Goal: Task Accomplishment & Management: Use online tool/utility

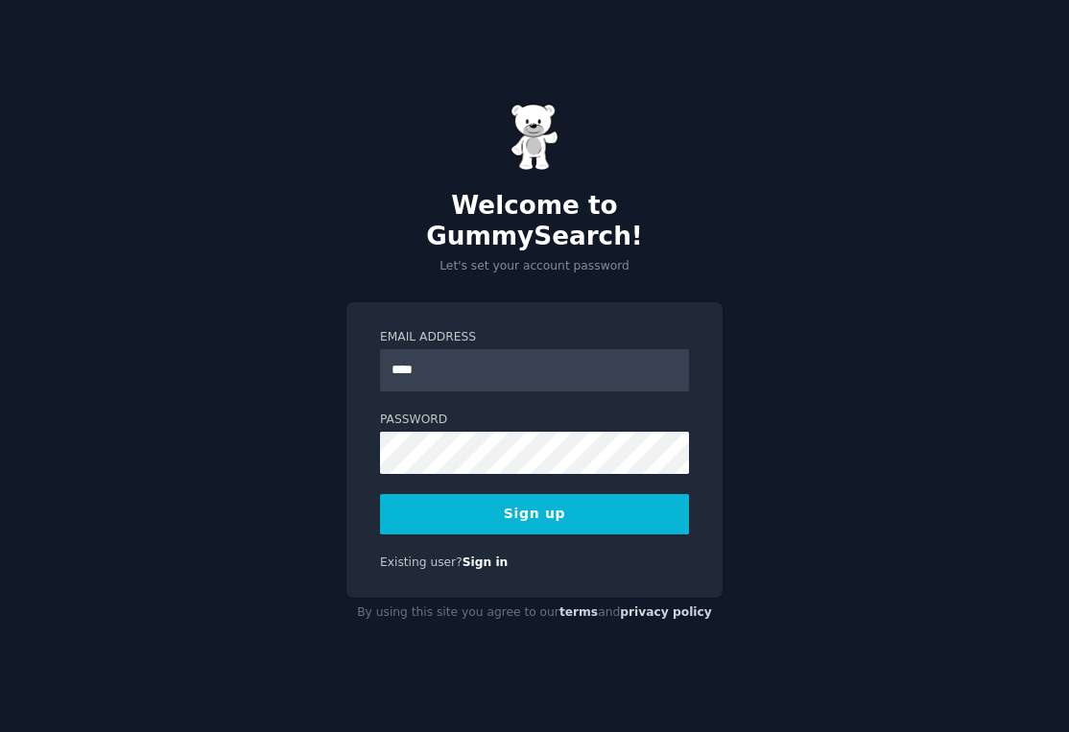
type input "**********"
click at [565, 501] on button "Sign up" at bounding box center [534, 514] width 309 height 40
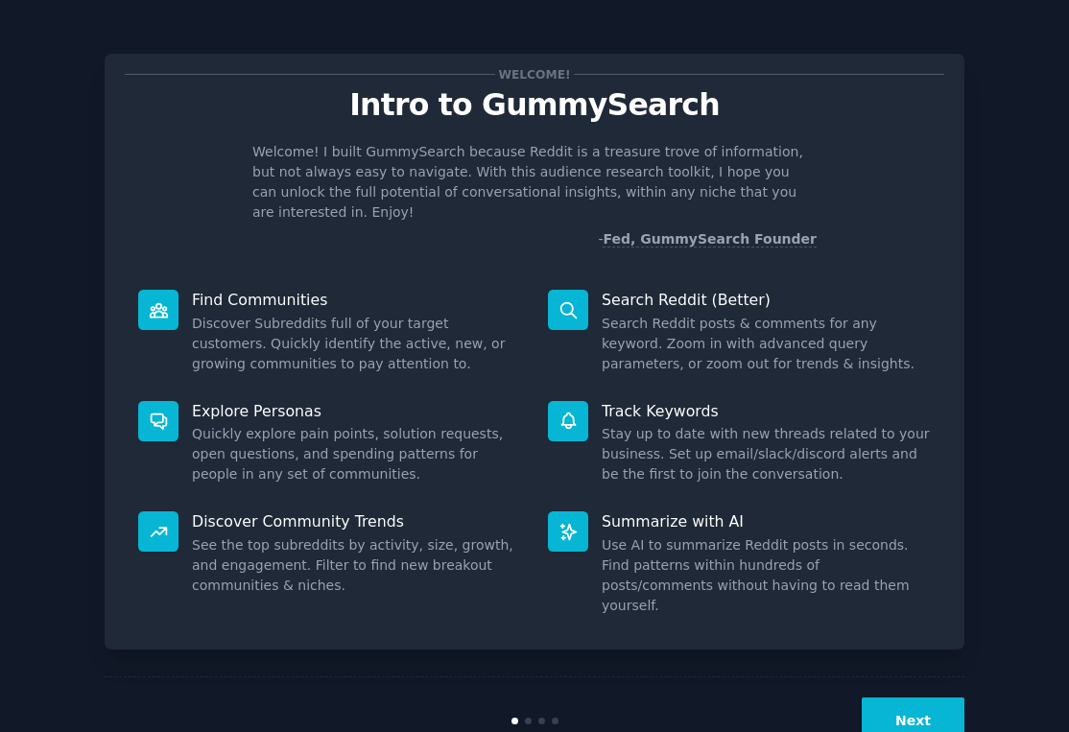
click at [910, 698] on button "Next" at bounding box center [913, 721] width 103 height 47
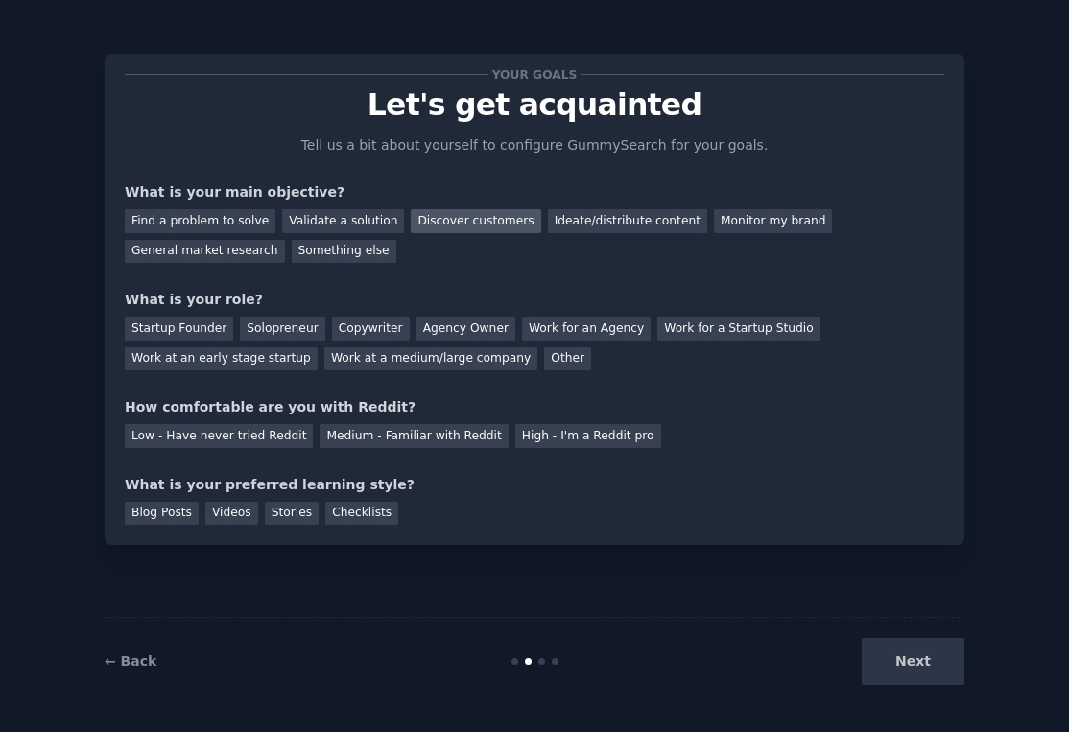
click at [439, 227] on div "Discover customers" at bounding box center [476, 221] width 130 height 24
click at [754, 221] on div "Monitor my brand" at bounding box center [773, 221] width 118 height 24
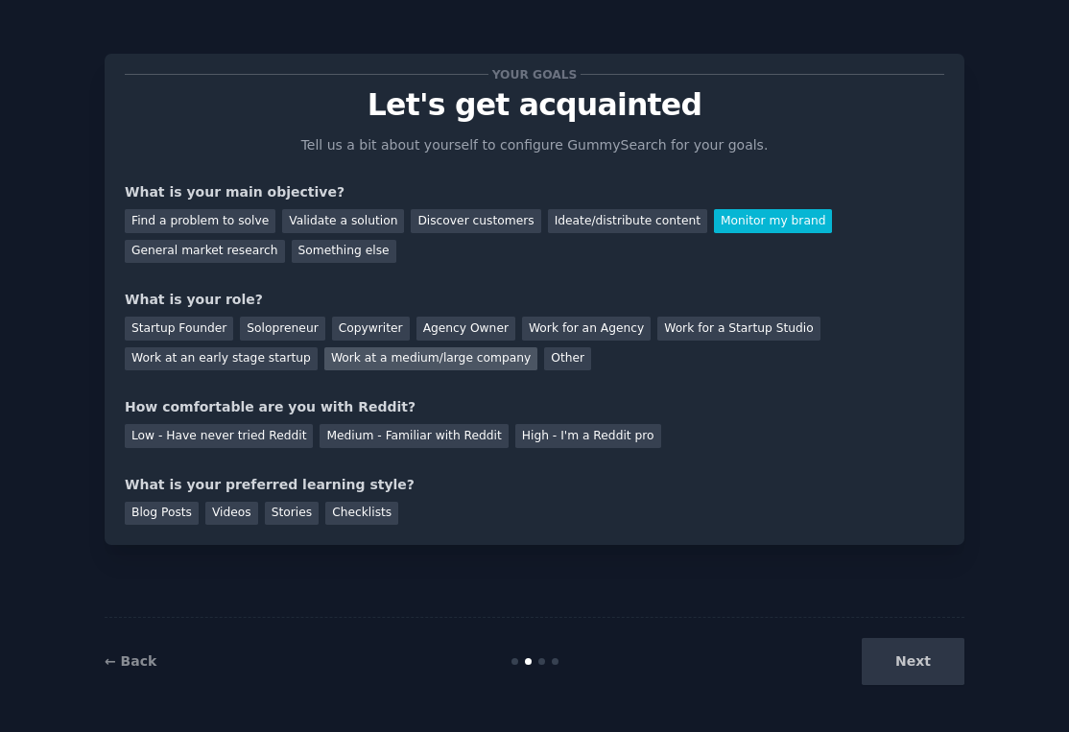
click at [431, 359] on div "Work at a medium/large company" at bounding box center [430, 359] width 213 height 24
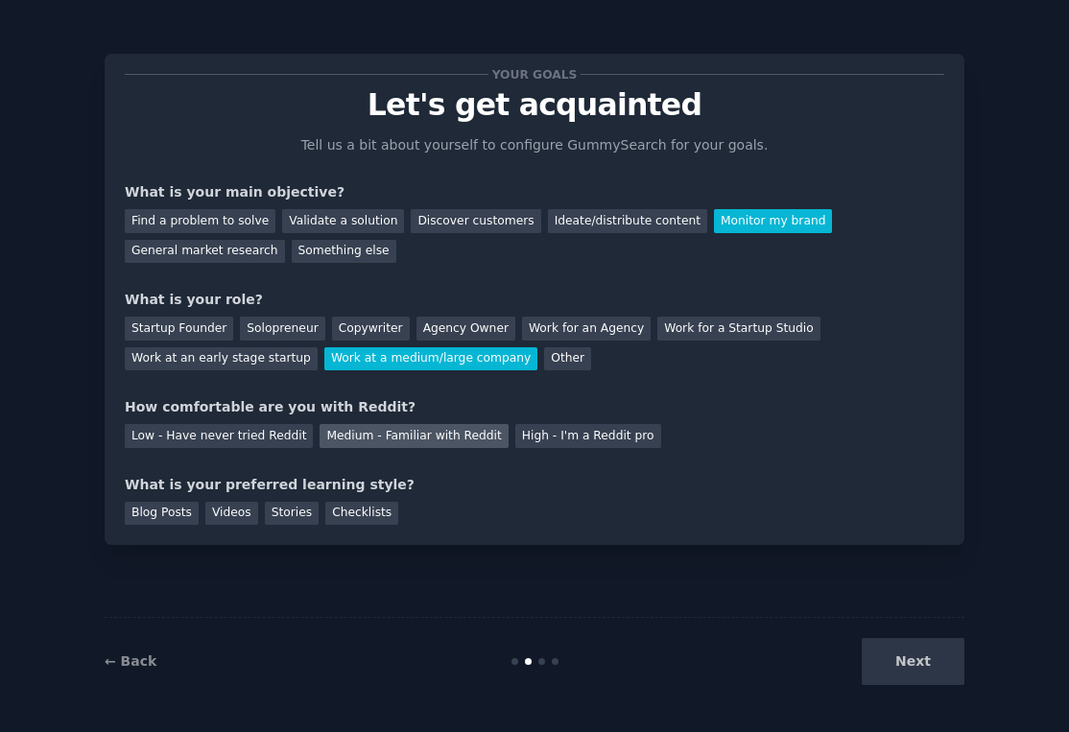
click at [397, 437] on div "Medium - Familiar with Reddit" at bounding box center [414, 436] width 188 height 24
click at [180, 510] on div "Blog Posts" at bounding box center [162, 514] width 74 height 24
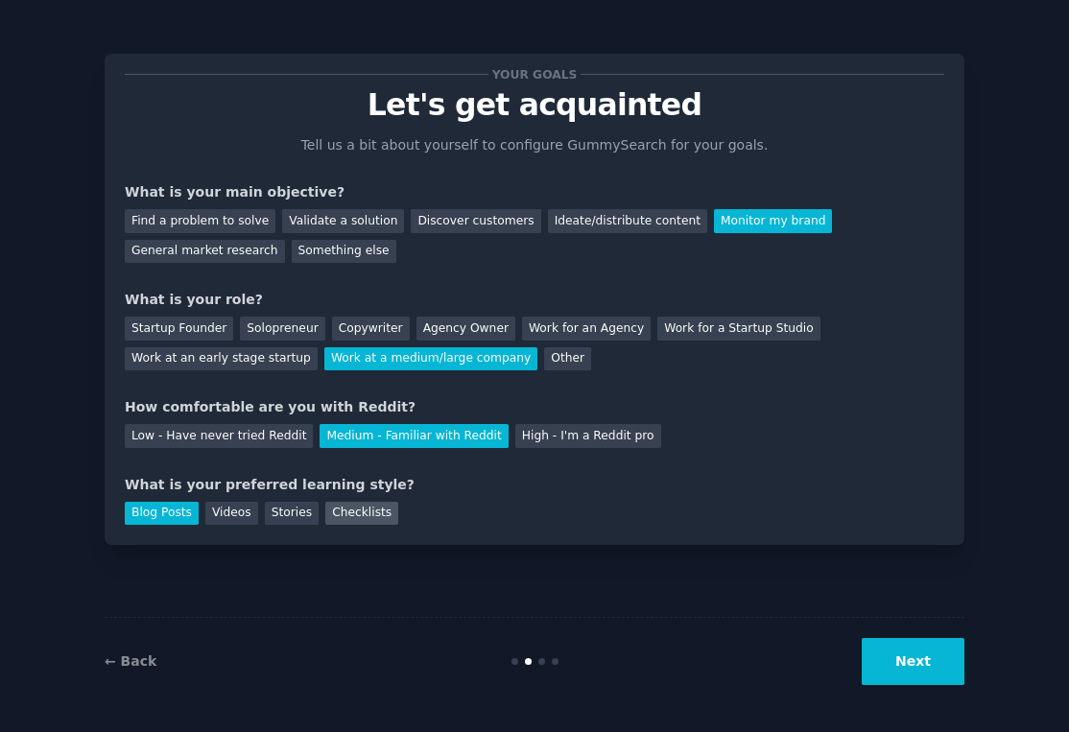
click at [366, 523] on div "Checklists" at bounding box center [361, 514] width 73 height 24
click at [165, 522] on div "Blog Posts" at bounding box center [162, 514] width 74 height 24
click at [917, 656] on button "Next" at bounding box center [913, 661] width 103 height 47
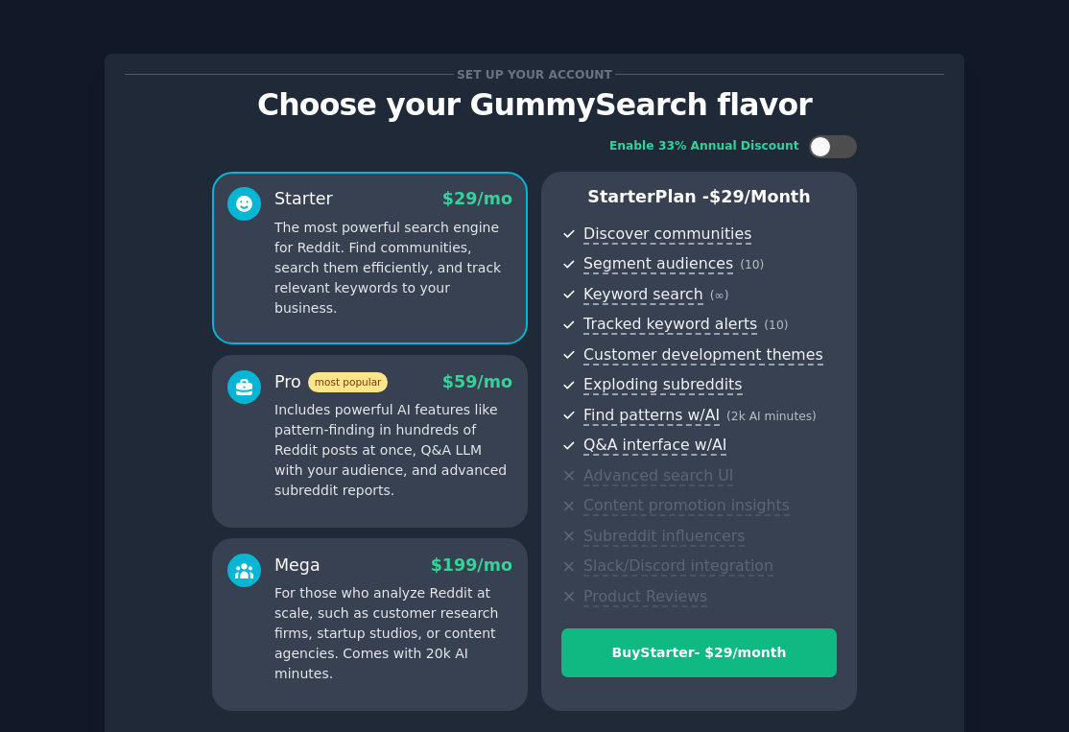
click at [400, 454] on p "Includes powerful AI features like pattern-finding in hundreds of Reddit posts …" at bounding box center [394, 450] width 238 height 101
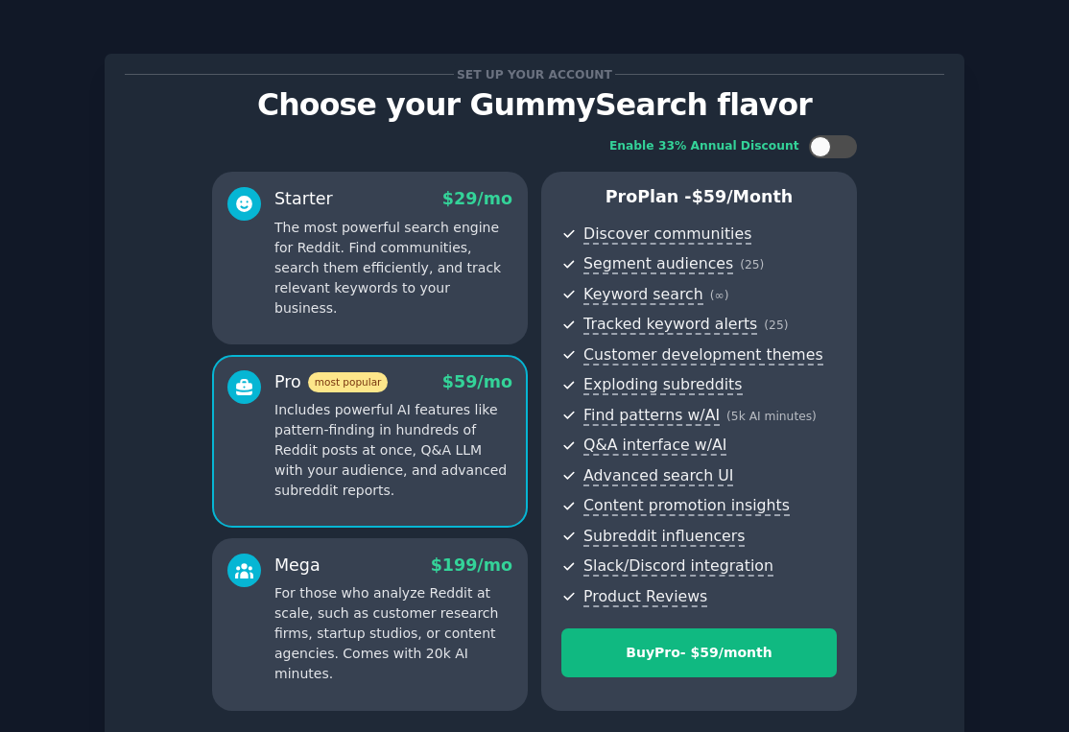
click at [378, 617] on p "For those who analyze Reddit at scale, such as customer research firms, startup…" at bounding box center [394, 634] width 238 height 101
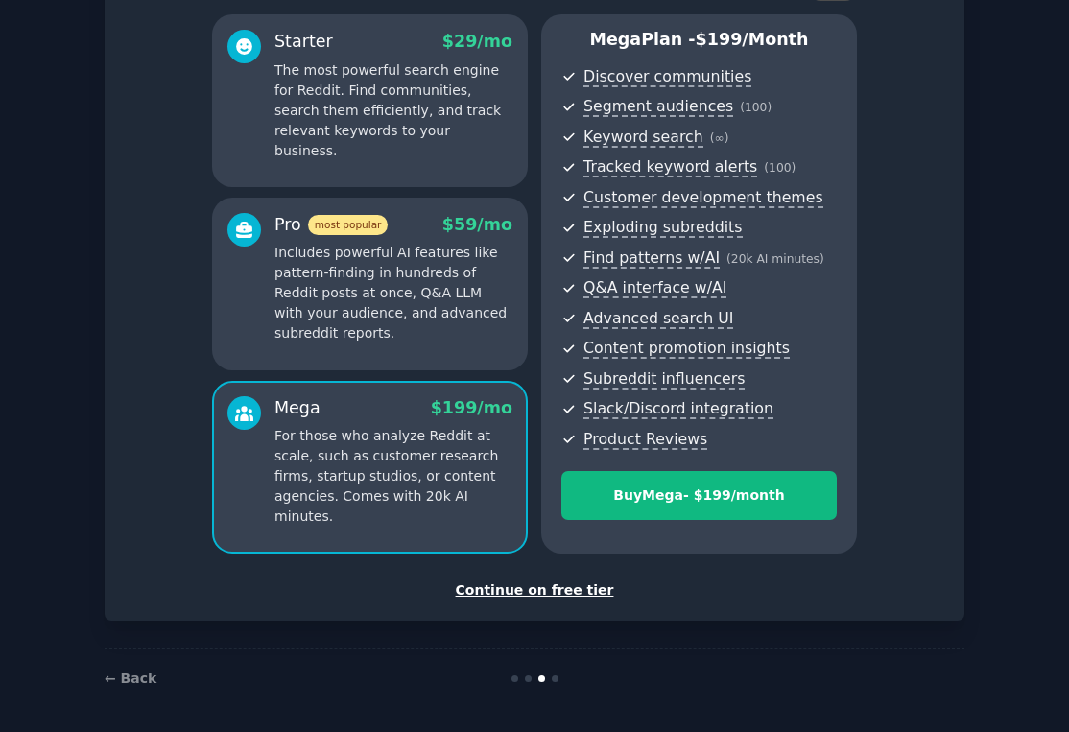
scroll to position [161, 0]
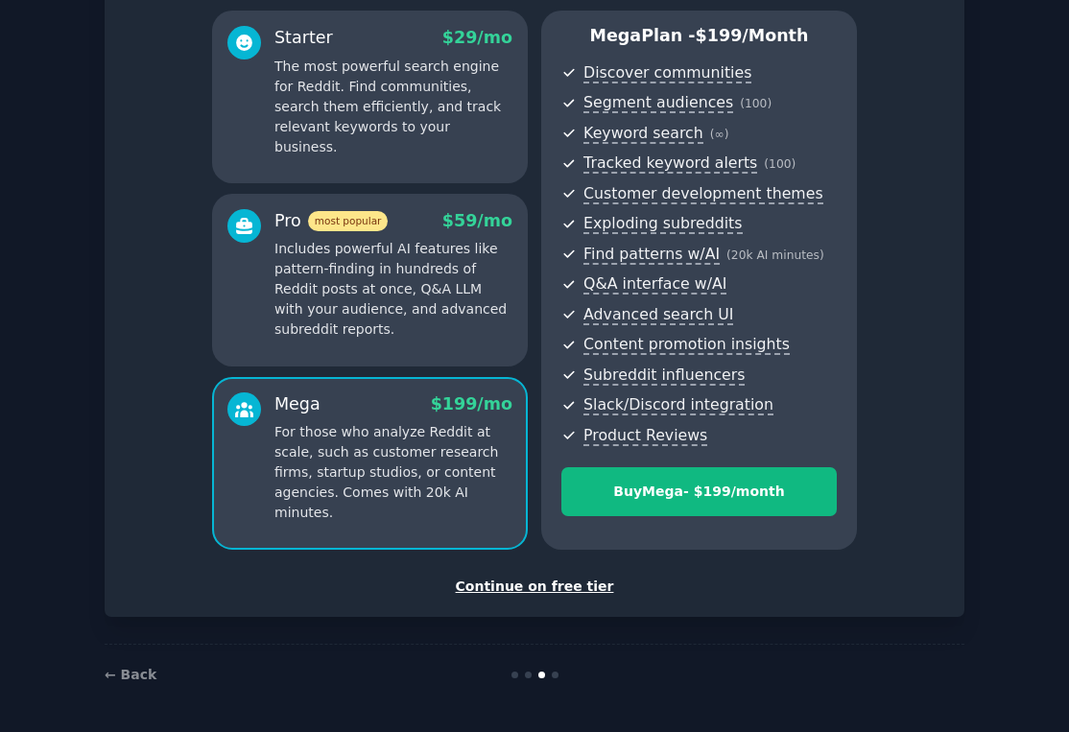
click at [548, 585] on div "Continue on free tier" at bounding box center [535, 587] width 820 height 20
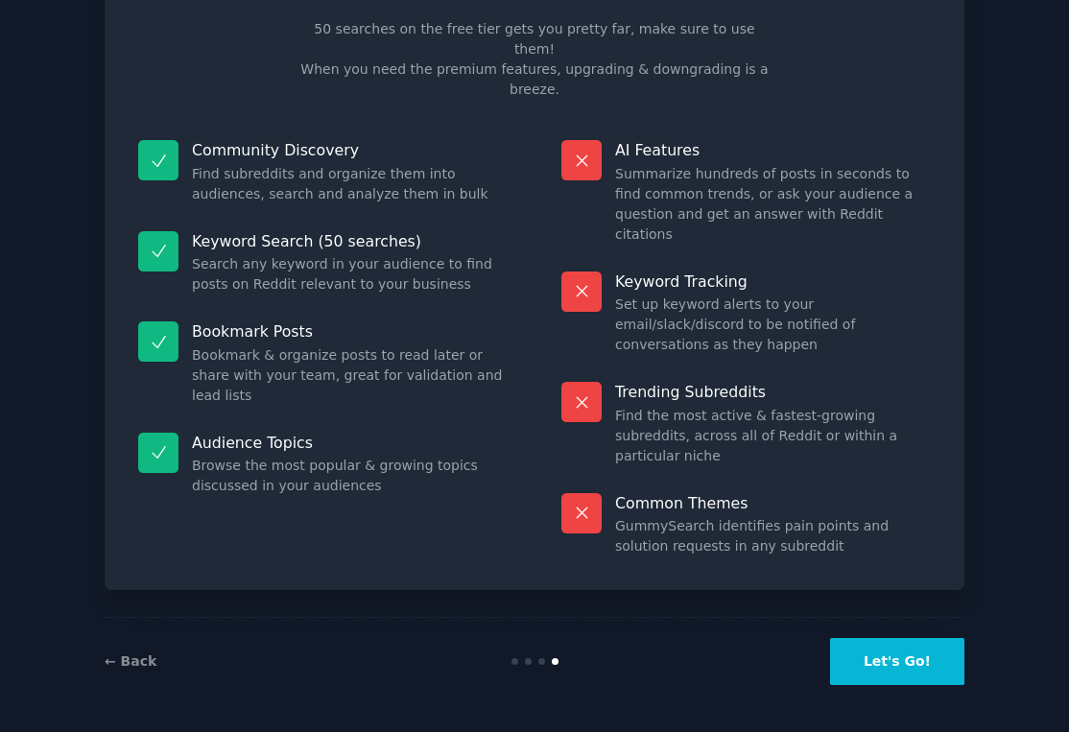
scroll to position [15, 0]
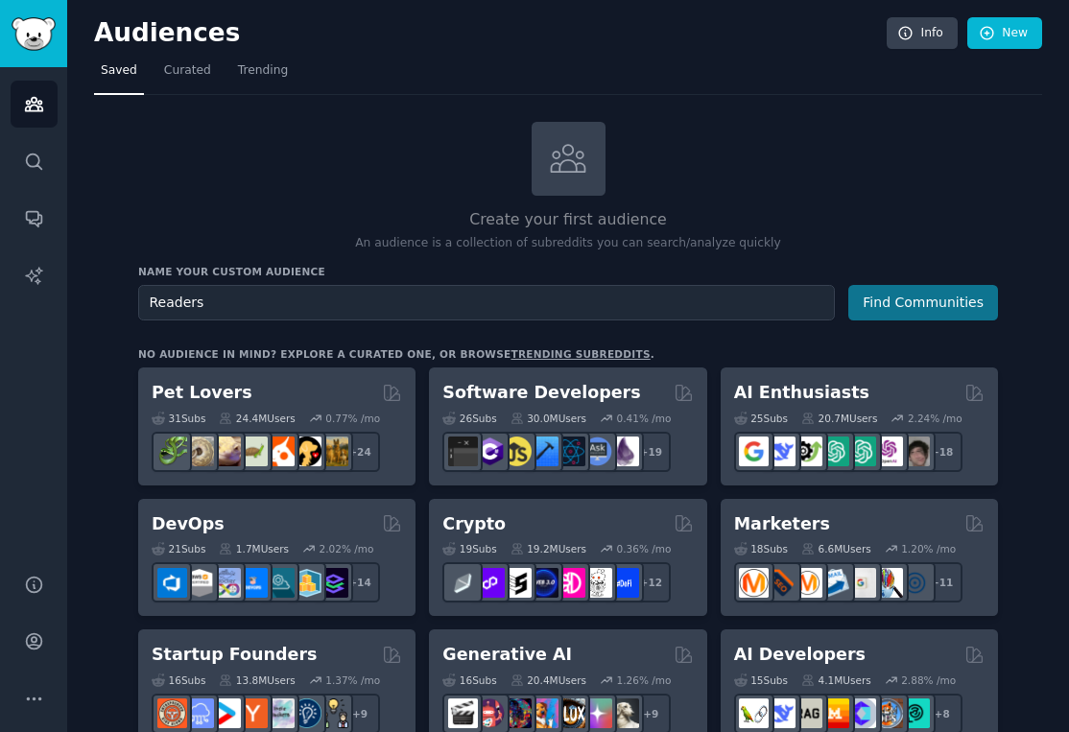
type input "Readers"
click at [970, 294] on button "Find Communities" at bounding box center [923, 303] width 150 height 36
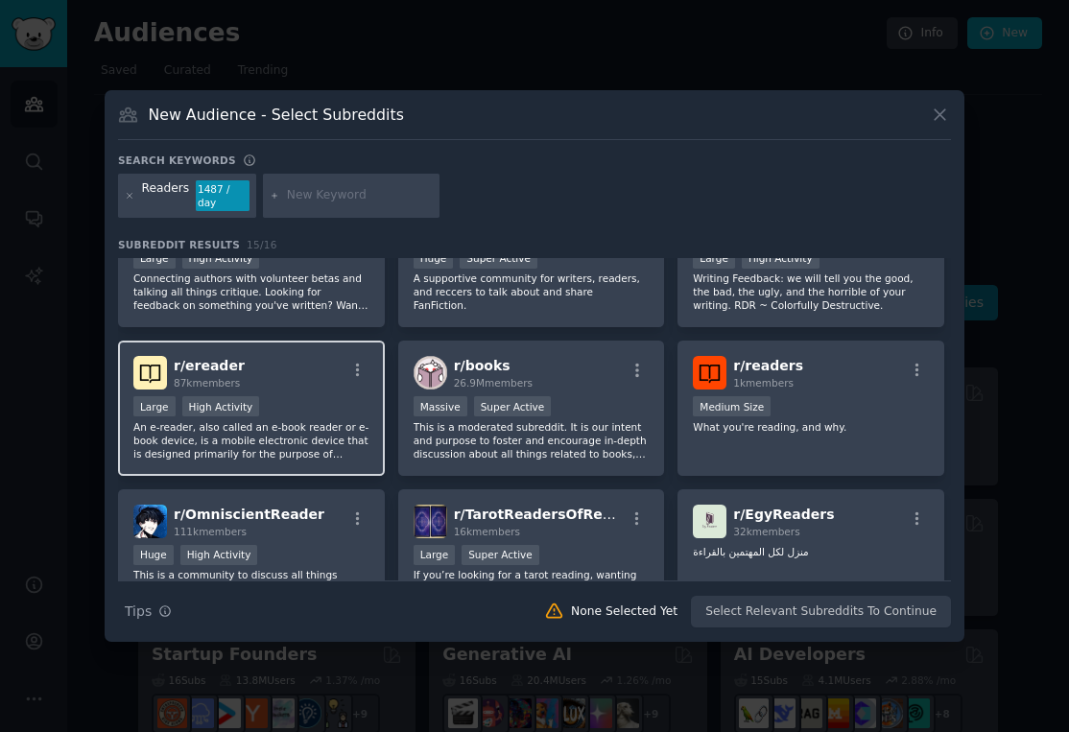
scroll to position [135, 0]
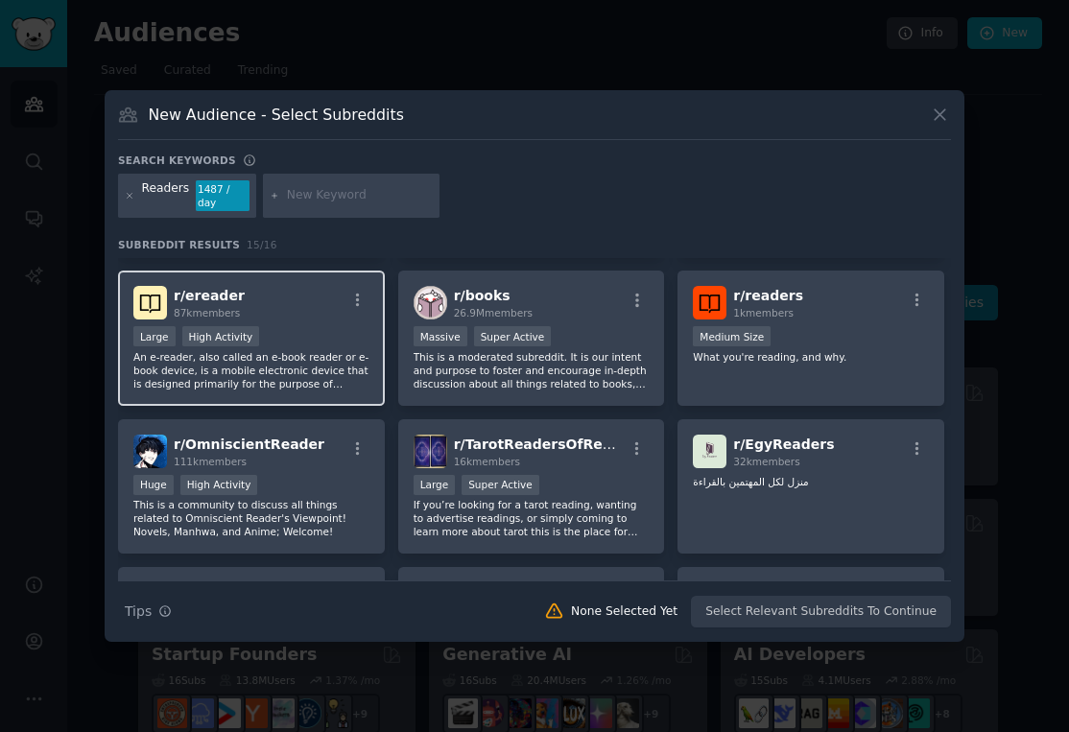
click at [328, 314] on div "r/ ereader 87k members >= 80th percentile for submissions / day Large High Acti…" at bounding box center [251, 338] width 267 height 135
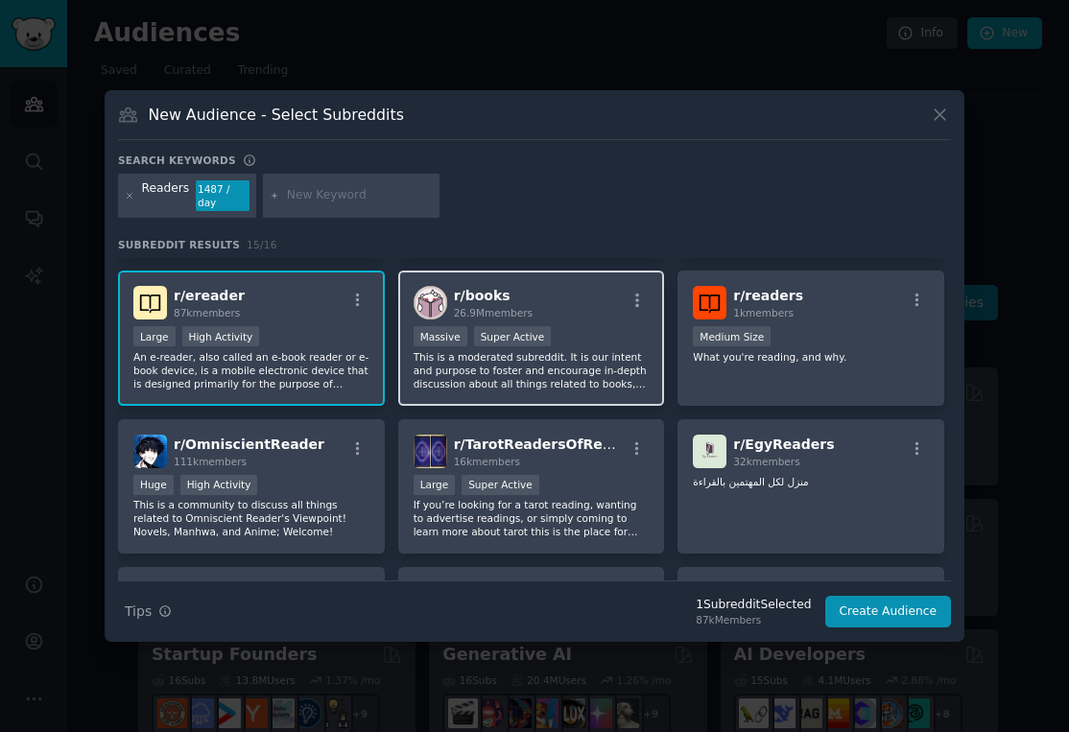
click at [606, 319] on div "r/ books 26.9M members >= 95th percentile for submissions / day Massive Super A…" at bounding box center [531, 338] width 267 height 135
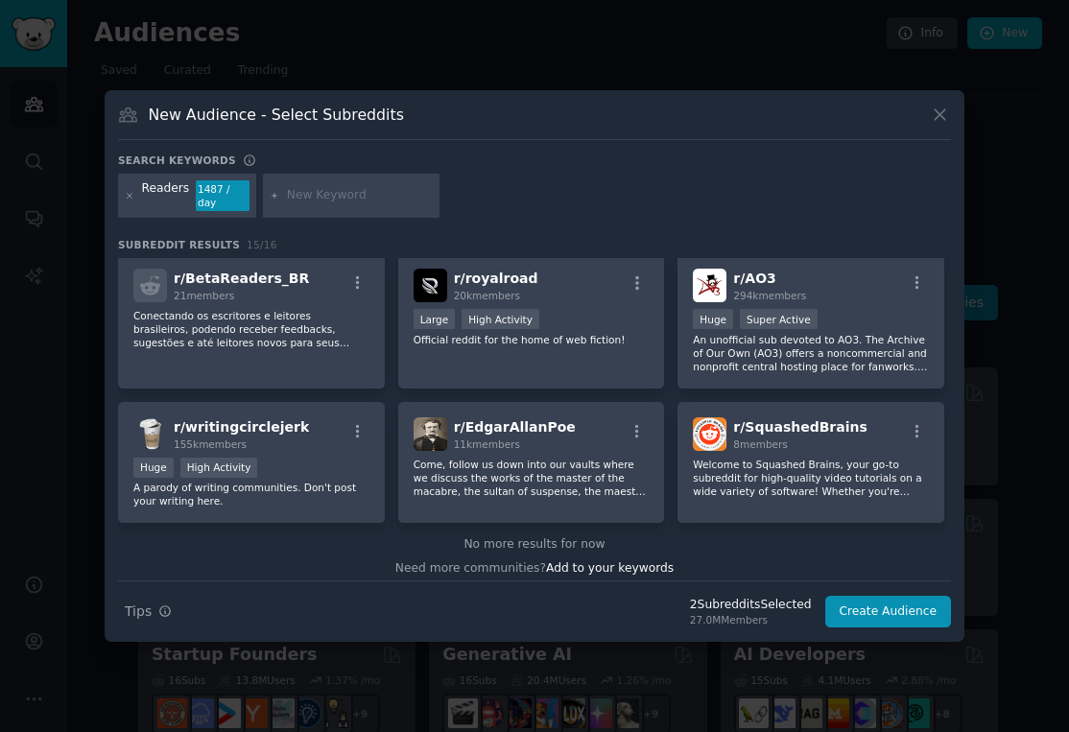
scroll to position [459, 0]
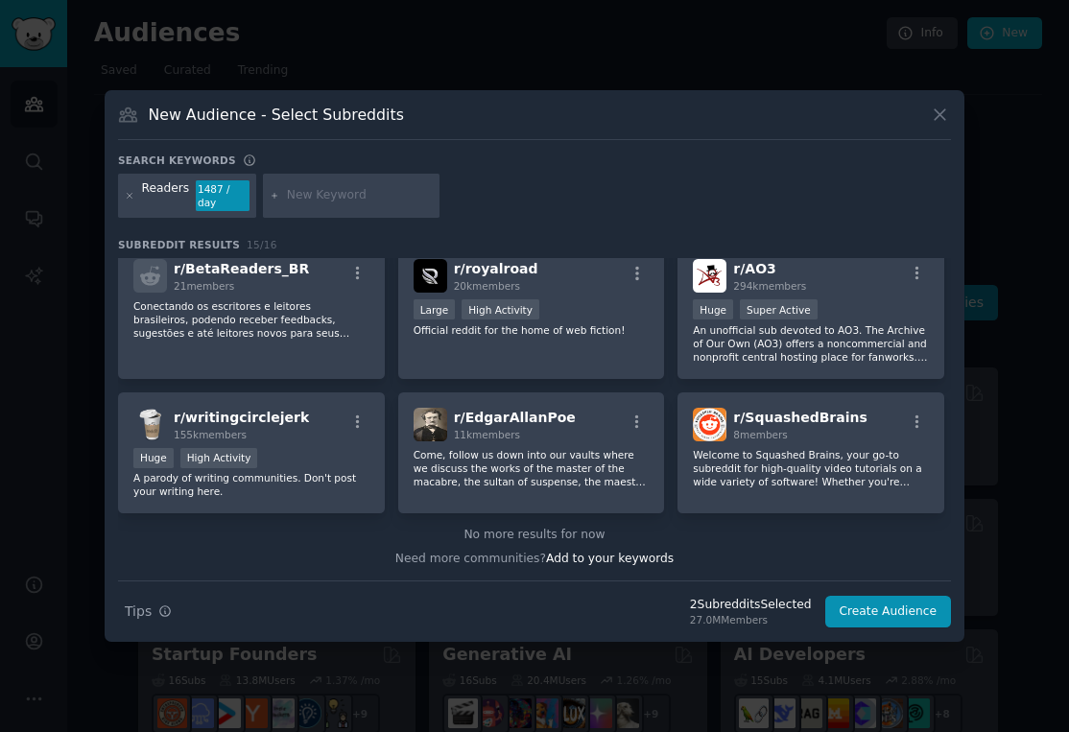
click at [303, 196] on input "text" at bounding box center [360, 195] width 146 height 17
type input "audiobooks"
click at [469, 195] on div "Readers 1487 / day audiobooks" at bounding box center [534, 199] width 833 height 51
click at [271, 193] on icon at bounding box center [275, 196] width 11 height 11
click at [275, 200] on icon at bounding box center [275, 196] width 11 height 11
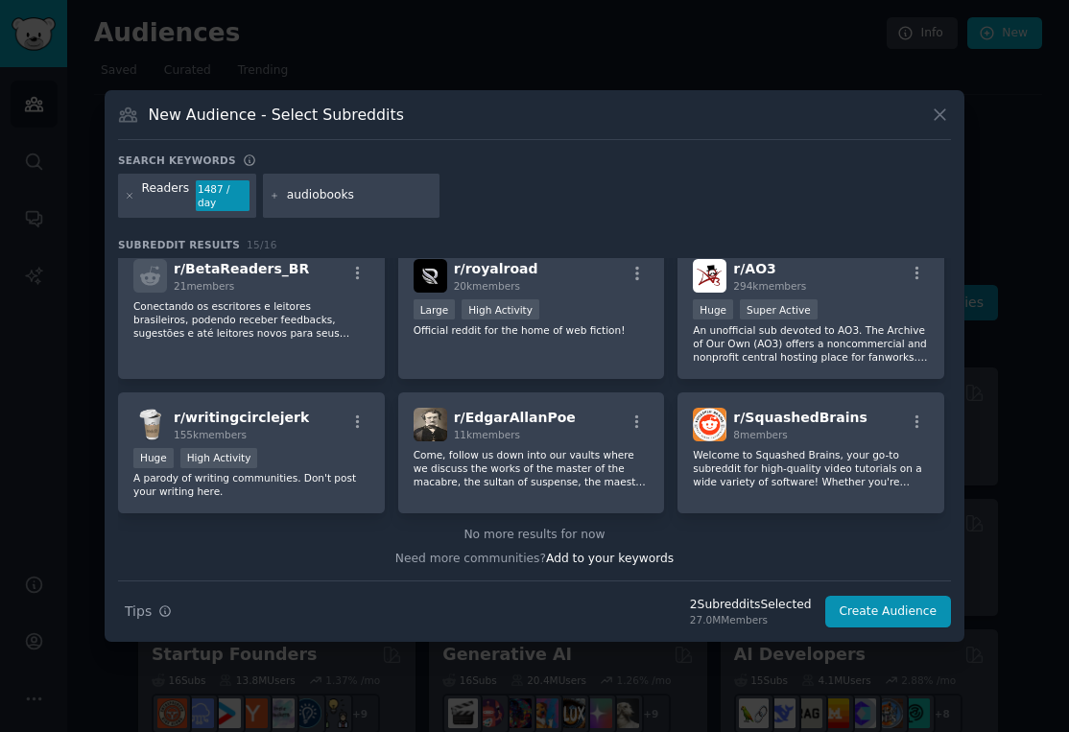
click at [385, 200] on input "audiobooks" at bounding box center [360, 195] width 146 height 17
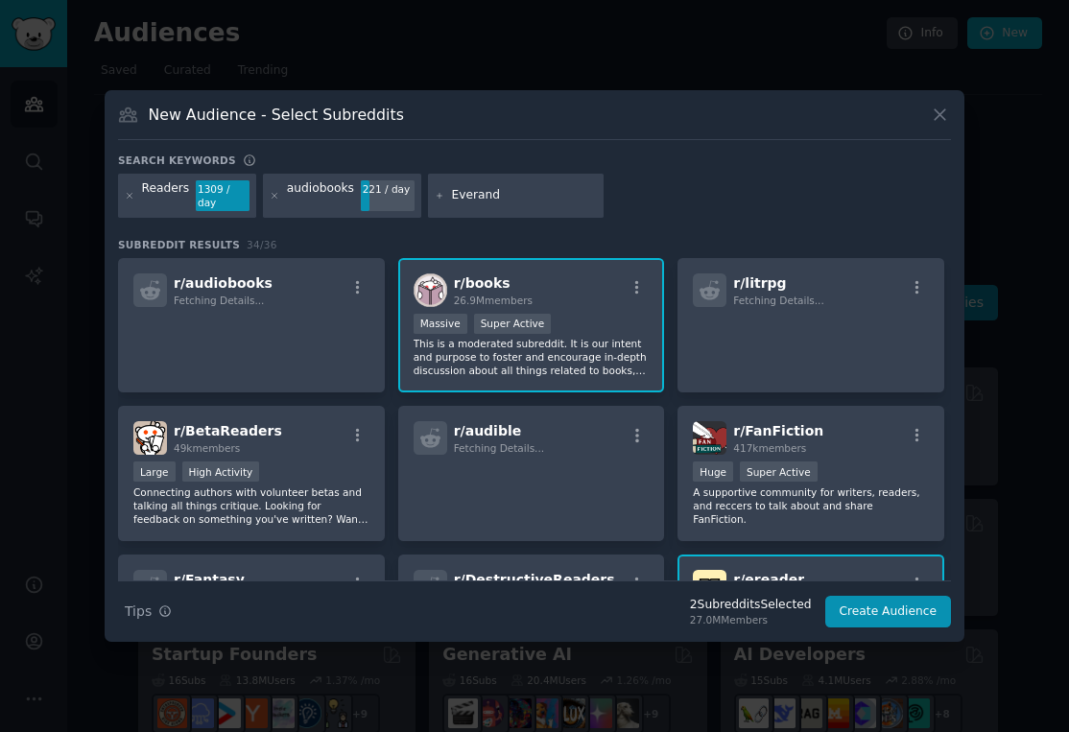
type input "Everand"
click at [436, 194] on icon at bounding box center [440, 196] width 11 height 11
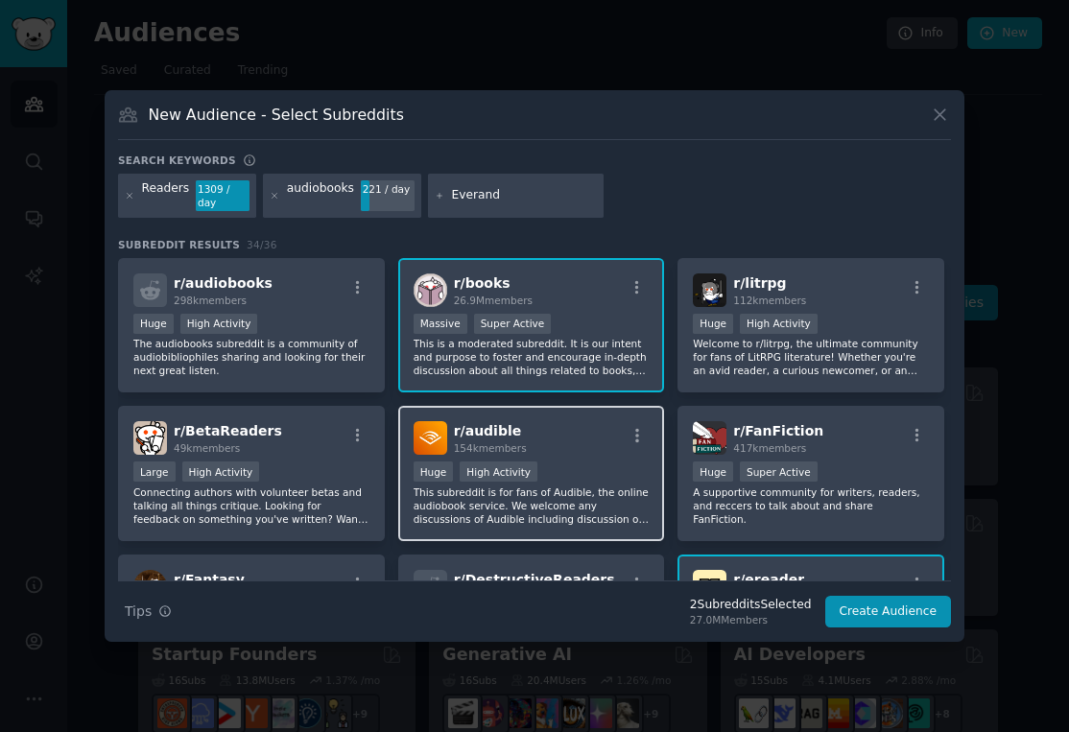
click at [572, 461] on div "r/ audible 154k members >= 80th percentile for submissions / day Huge High Acti…" at bounding box center [531, 473] width 267 height 135
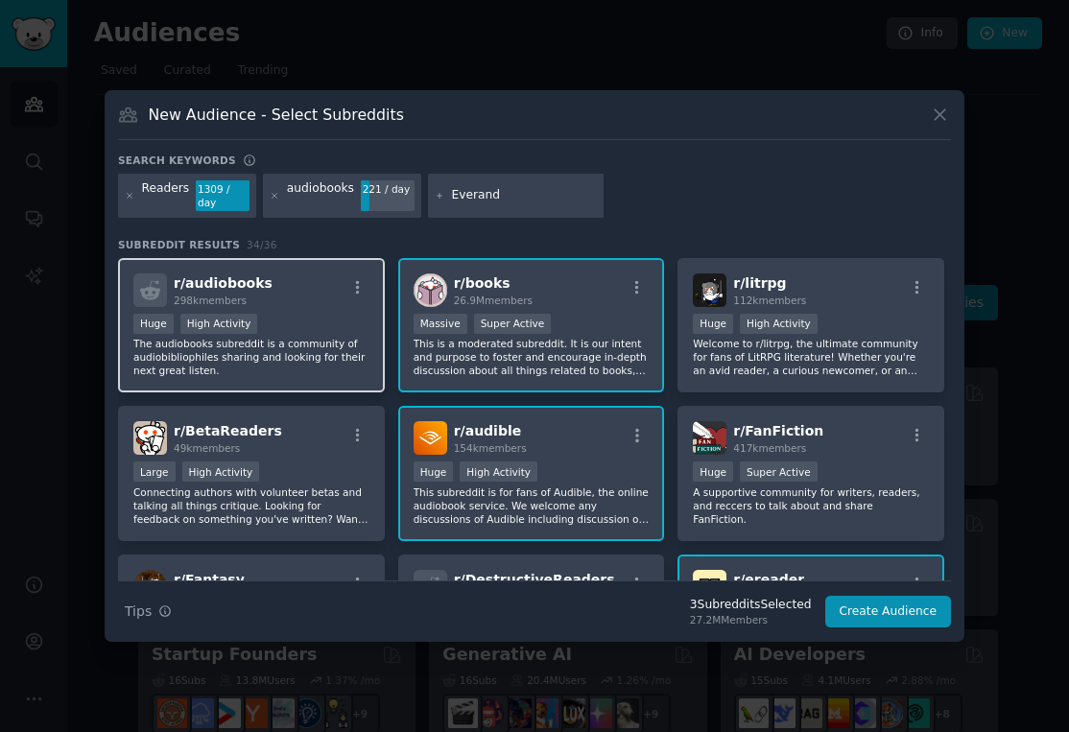
click at [347, 325] on div "Huge High Activity" at bounding box center [251, 326] width 236 height 24
click at [530, 201] on input "Everand" at bounding box center [524, 195] width 146 height 17
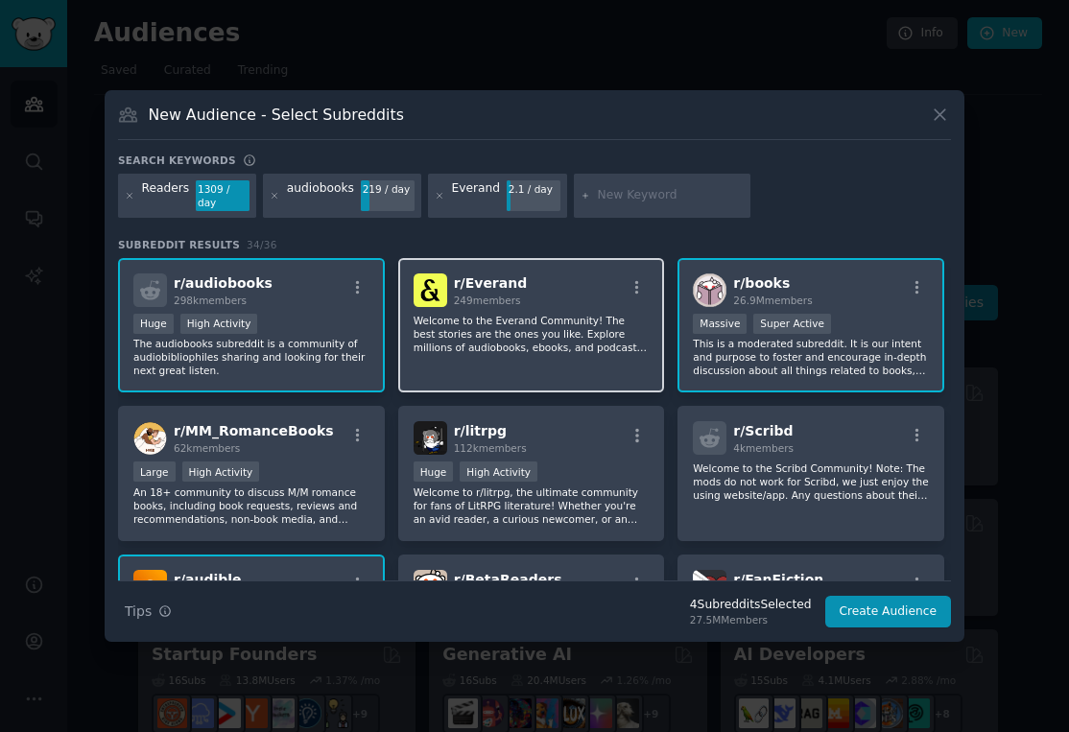
click at [576, 338] on p "Welcome to the Everand Community! The best stories are the ones you like. Explo…" at bounding box center [532, 334] width 236 height 40
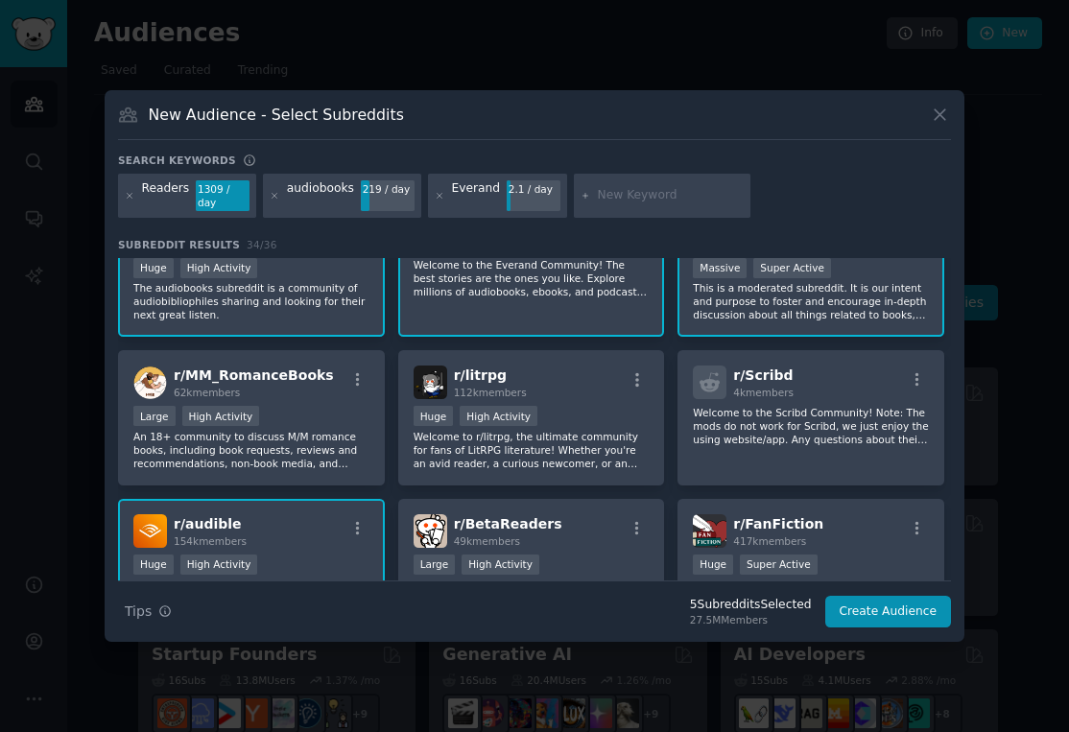
scroll to position [62, 0]
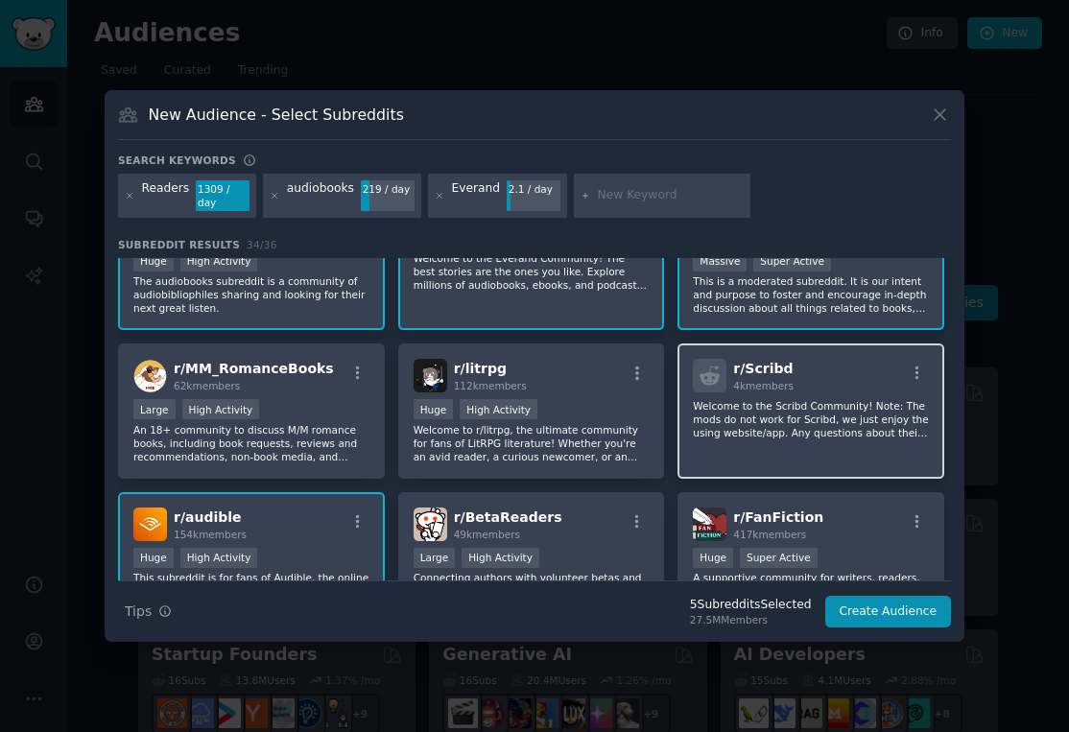
click at [821, 429] on p "Welcome to the Scribd Community! Note: The mods do not work for Scribd, we just…" at bounding box center [811, 419] width 236 height 40
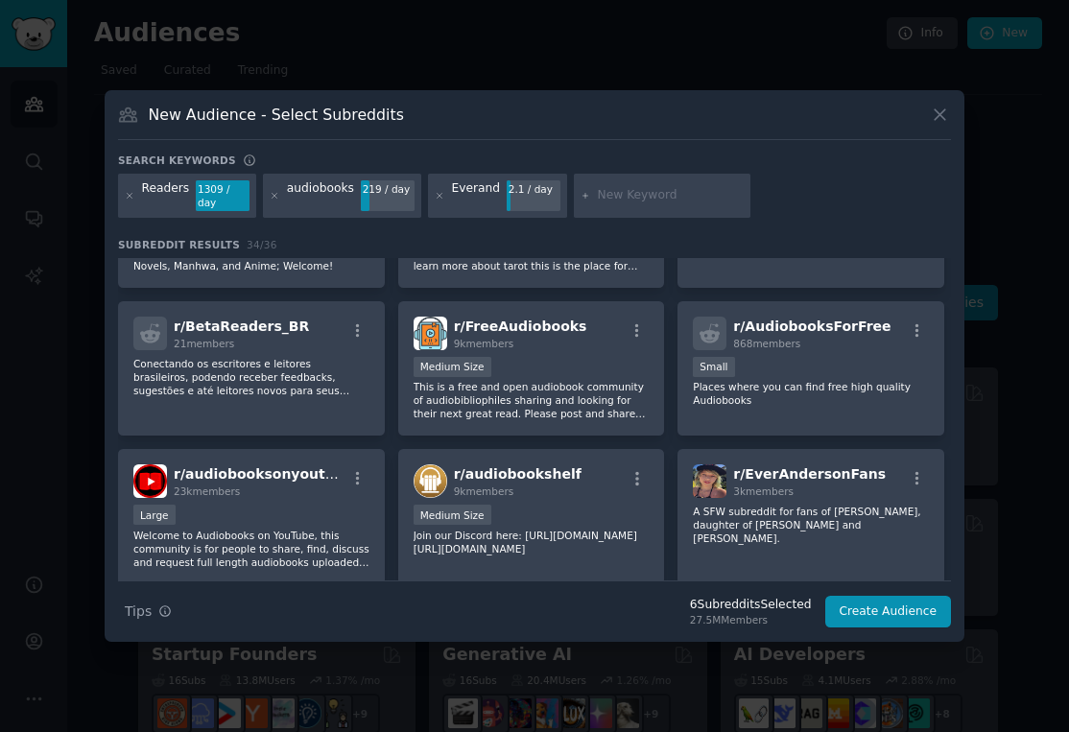
scroll to position [848, 0]
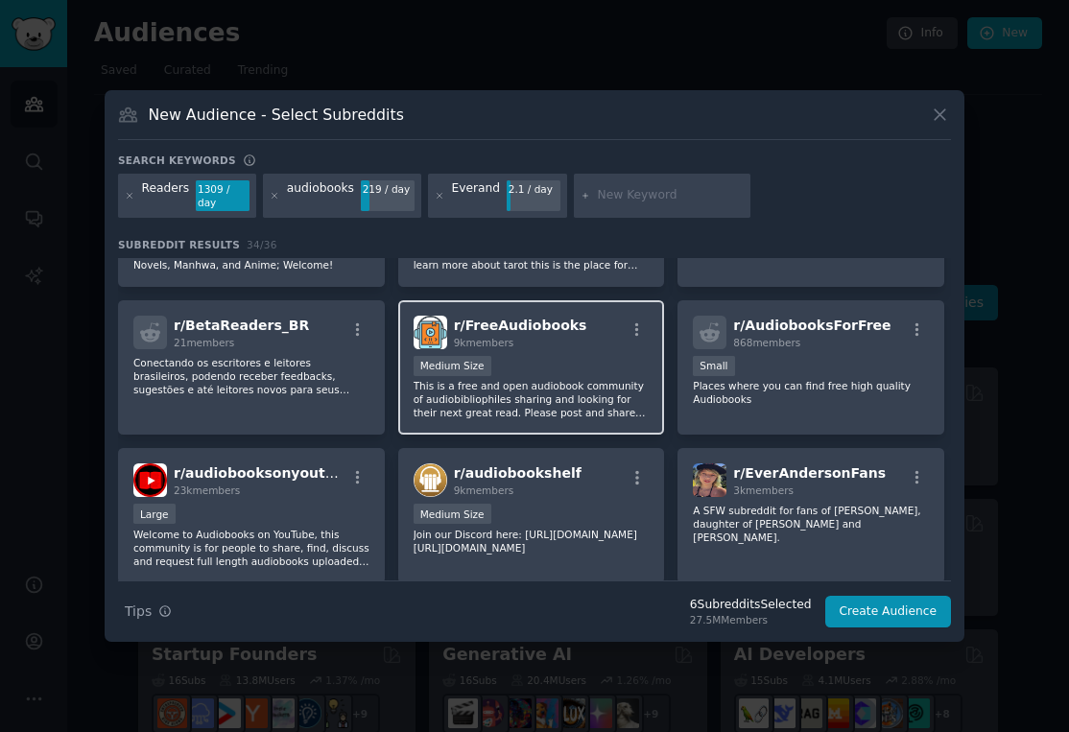
click at [562, 397] on p "This is a free and open audiobook community of audiobibliophiles sharing and lo…" at bounding box center [532, 399] width 236 height 40
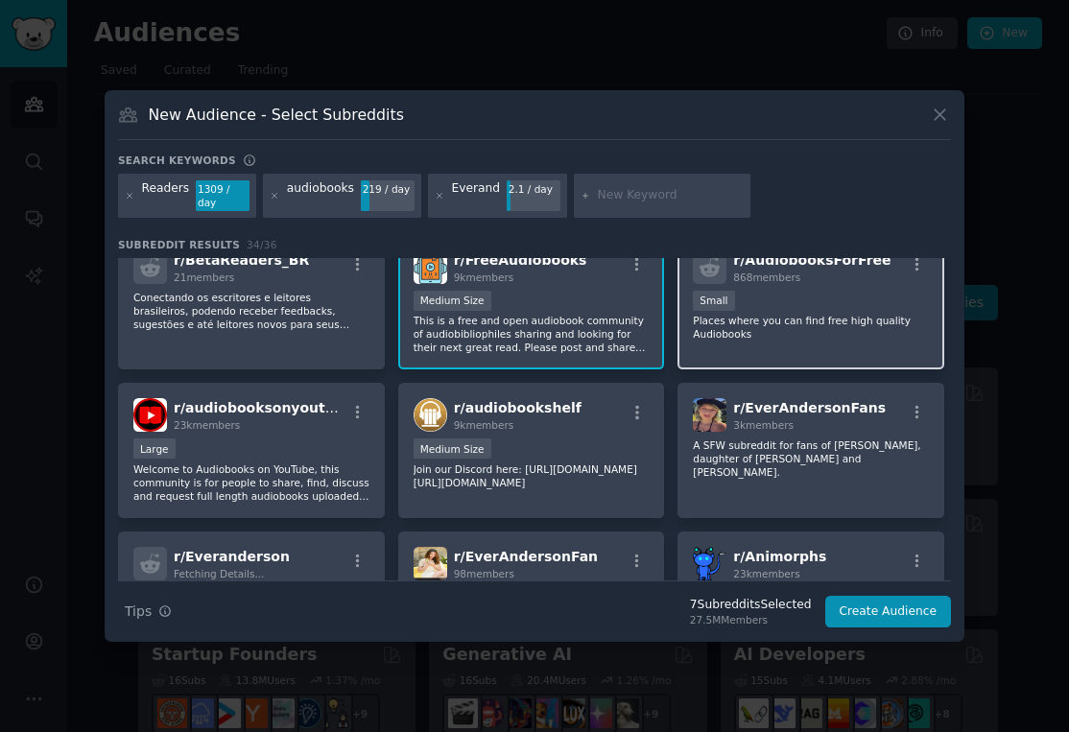
scroll to position [919, 0]
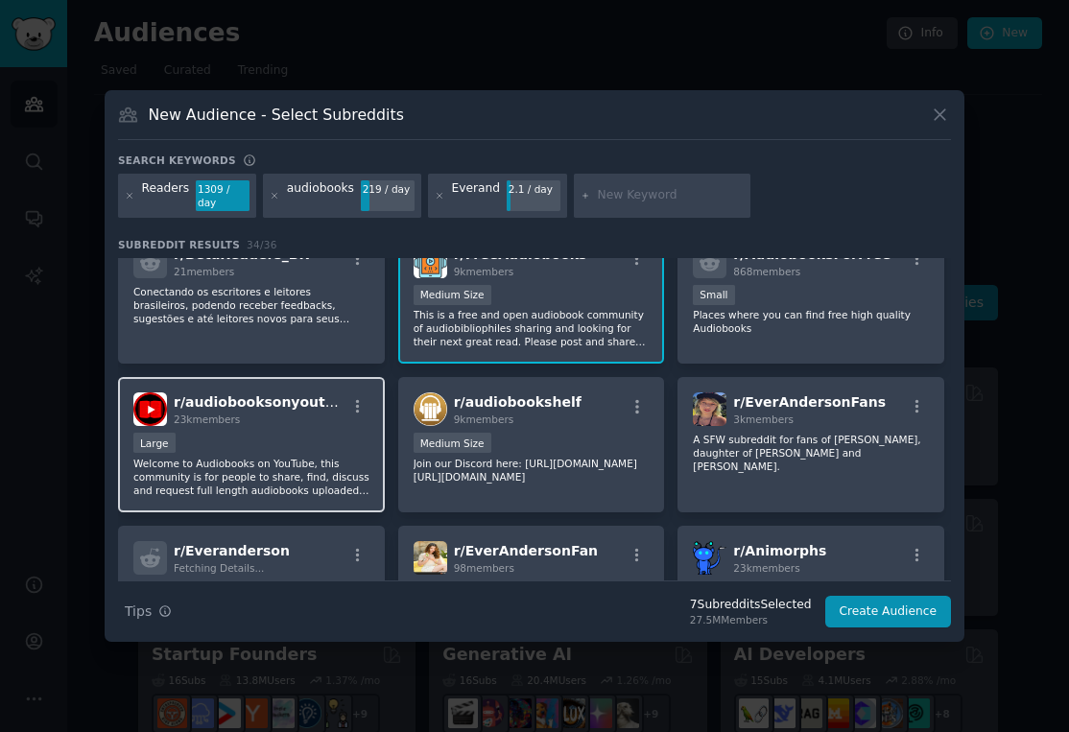
click at [353, 434] on div "Large" at bounding box center [251, 445] width 236 height 24
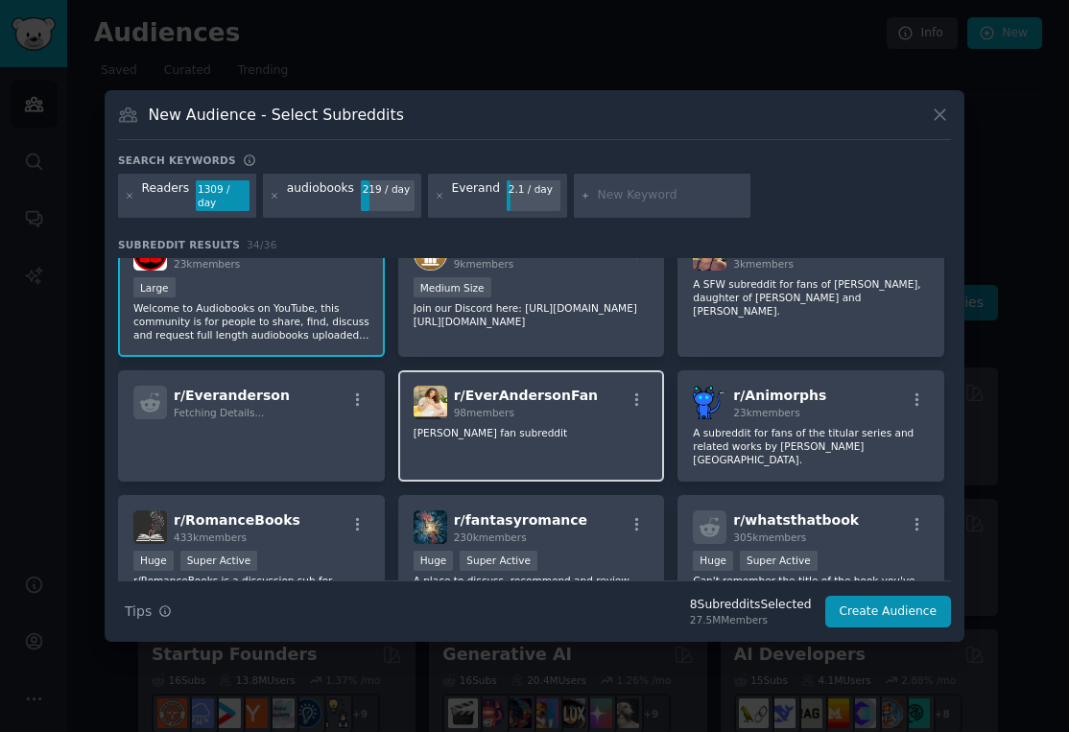
scroll to position [1205, 0]
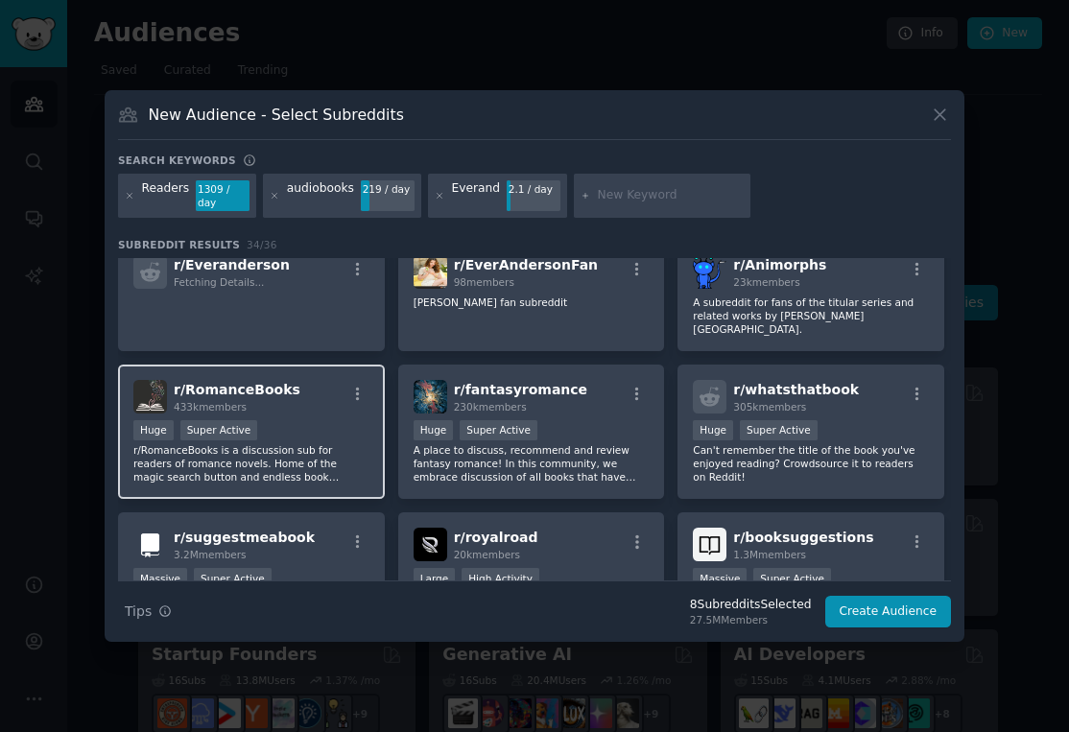
click at [294, 442] on div "Huge Super Active" at bounding box center [251, 432] width 236 height 24
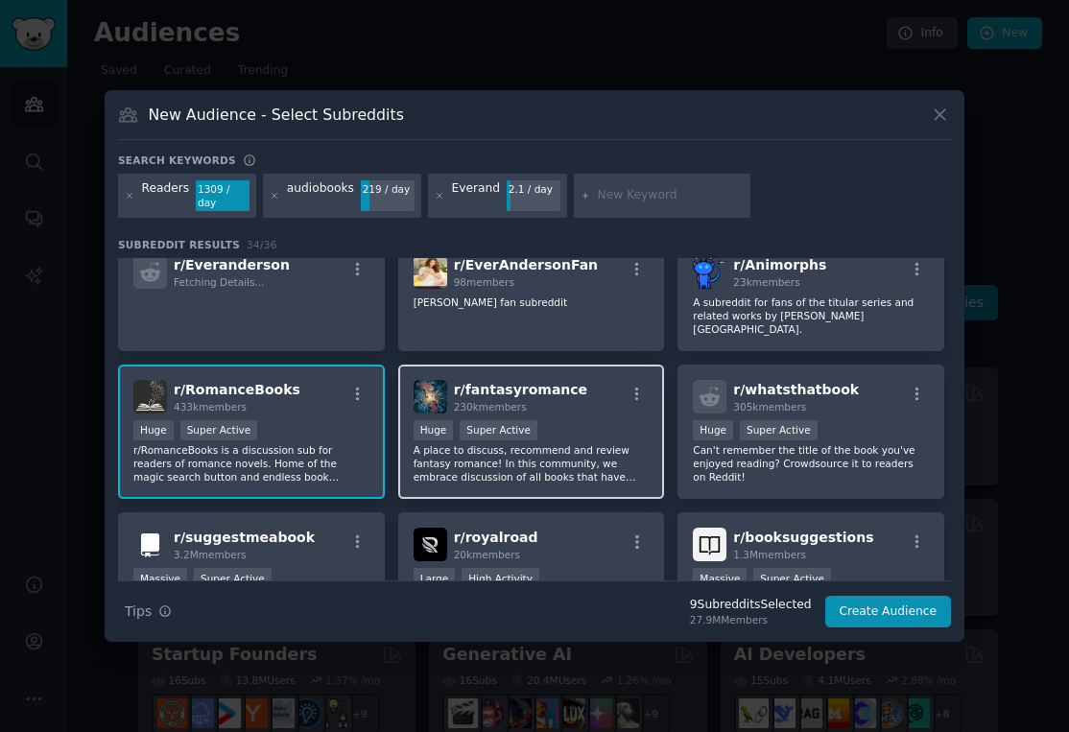
click at [540, 418] on div "r/ fantasyromance 230k members 100,000 - 1,000,000 members Huge Super Active A …" at bounding box center [531, 432] width 267 height 135
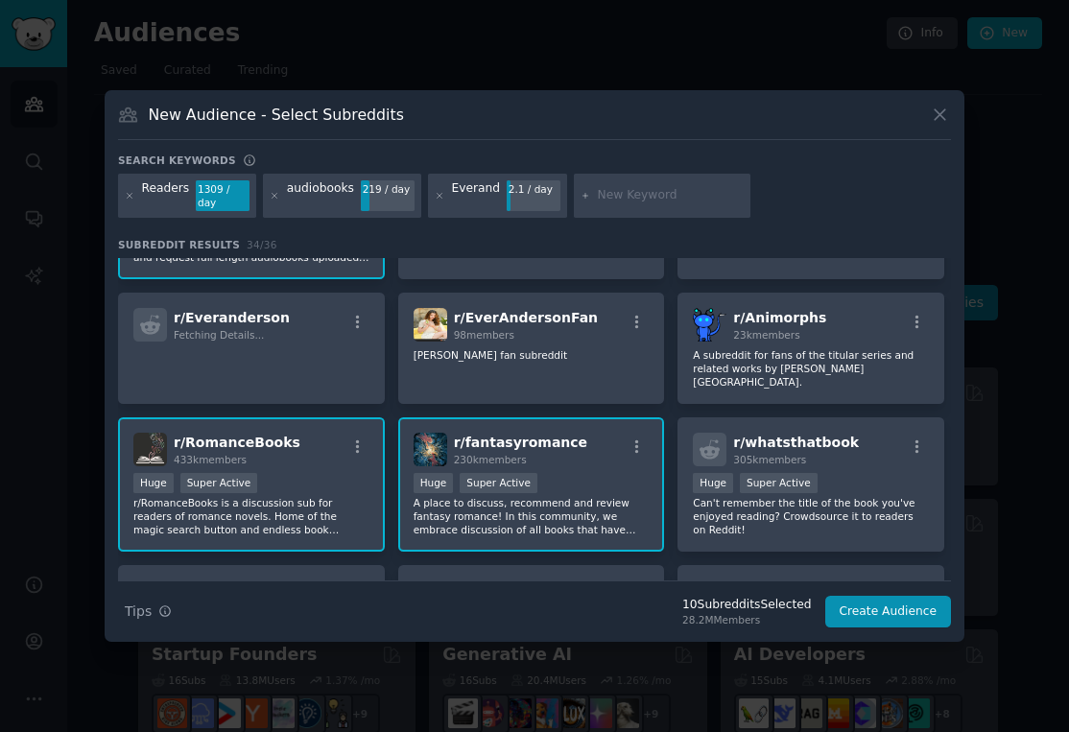
scroll to position [1111, 0]
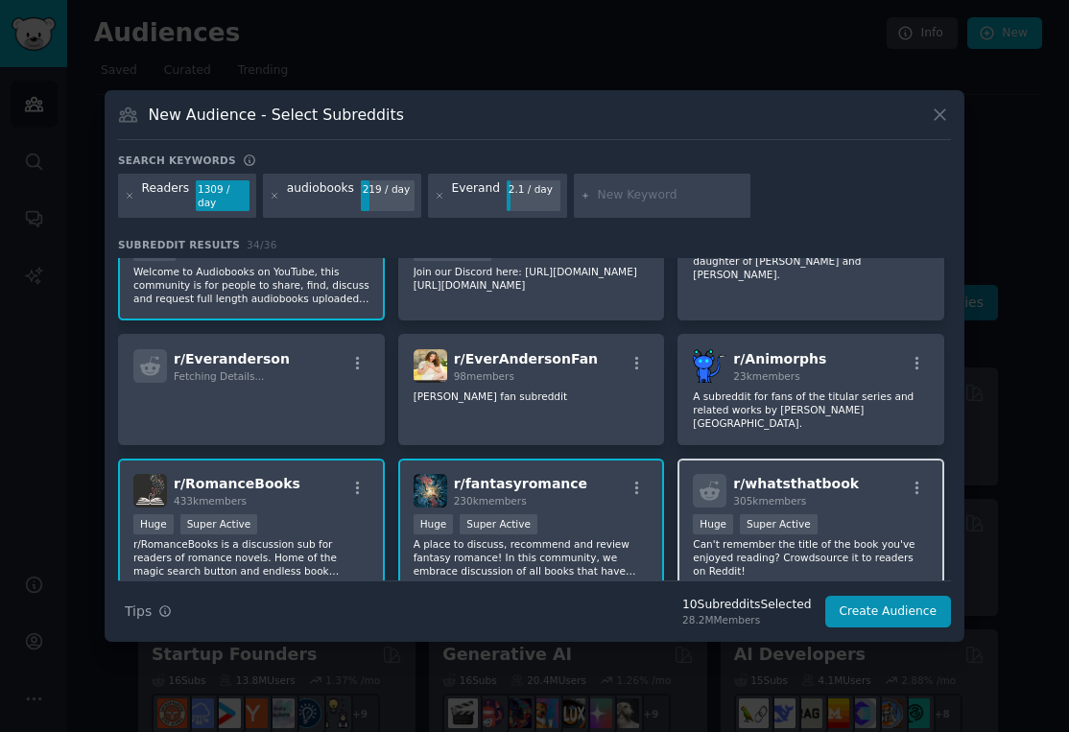
click at [848, 495] on div "r/ whatsthatbook 305k members" at bounding box center [811, 491] width 236 height 34
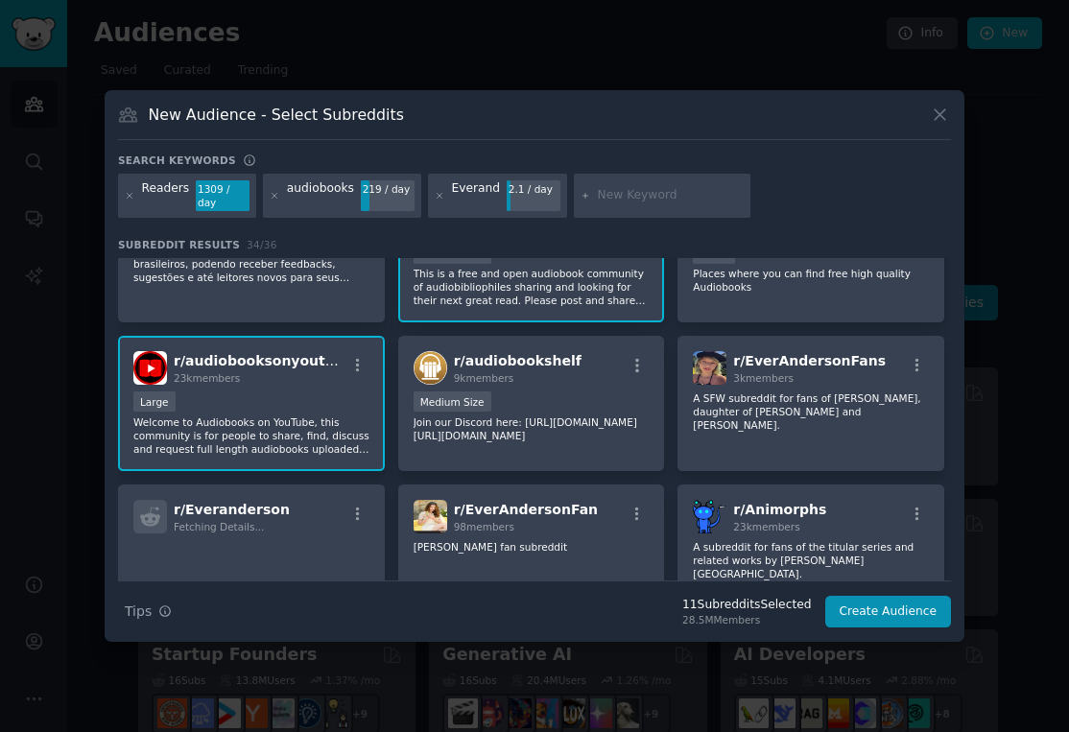
scroll to position [956, 0]
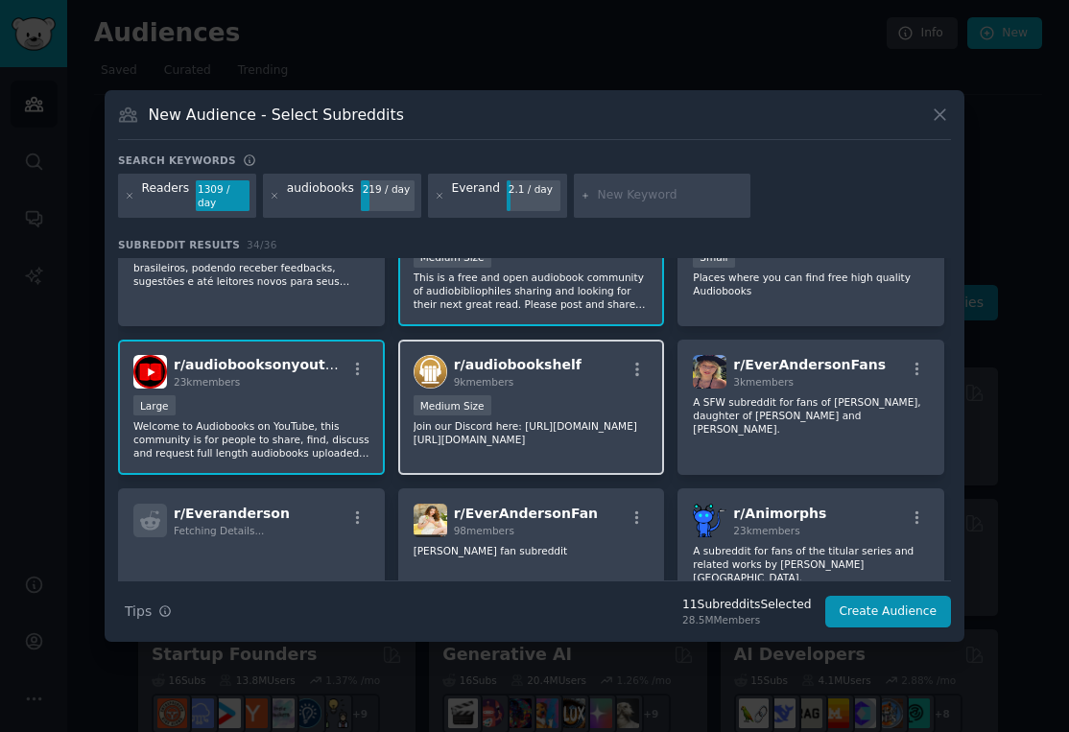
click at [587, 426] on p "Join our Discord here: [URL][DOMAIN_NAME] [URL][DOMAIN_NAME]" at bounding box center [532, 432] width 236 height 27
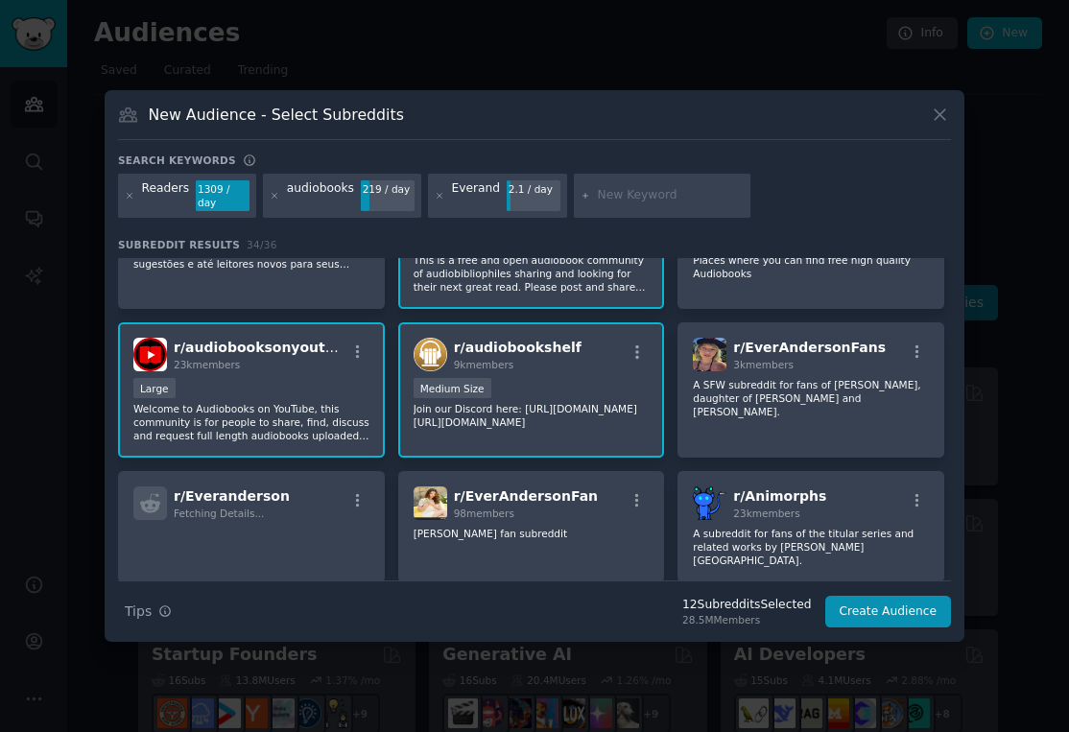
scroll to position [974, 0]
click at [888, 615] on button "Create Audience" at bounding box center [888, 612] width 127 height 33
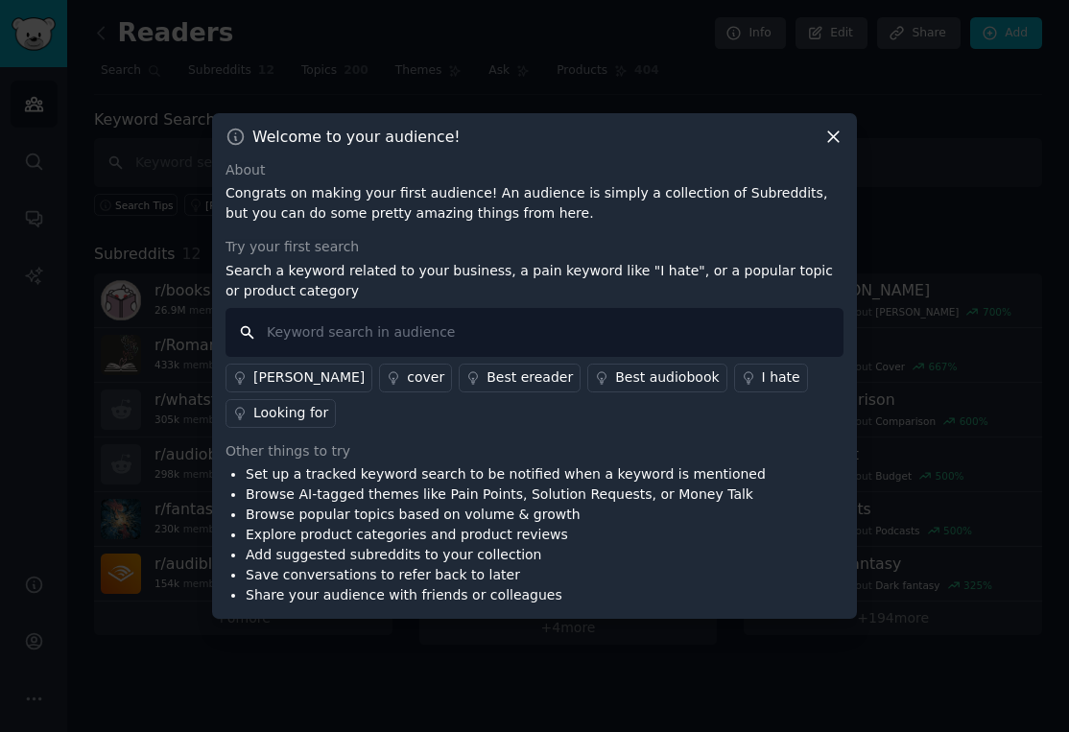
click at [606, 337] on input "text" at bounding box center [535, 332] width 618 height 49
type input "audiobook subscription"
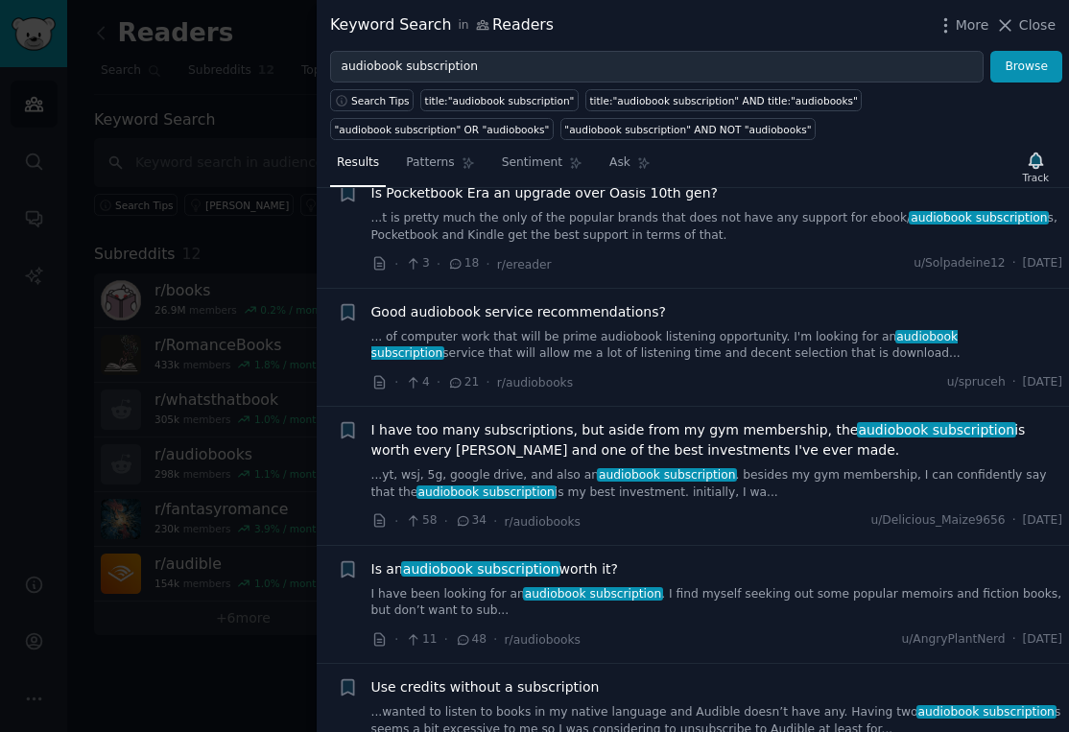
scroll to position [1177, 0]
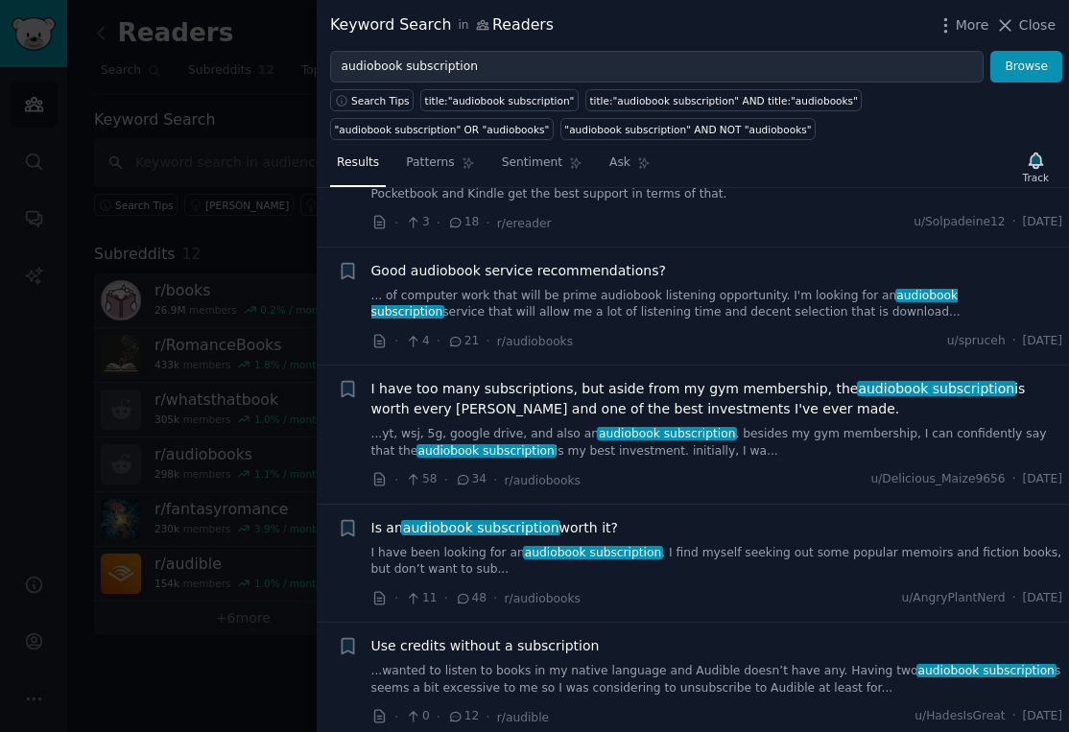
click at [658, 294] on link "... of computer work that will be prime audiobook listening opportunity. I'm lo…" at bounding box center [717, 305] width 692 height 34
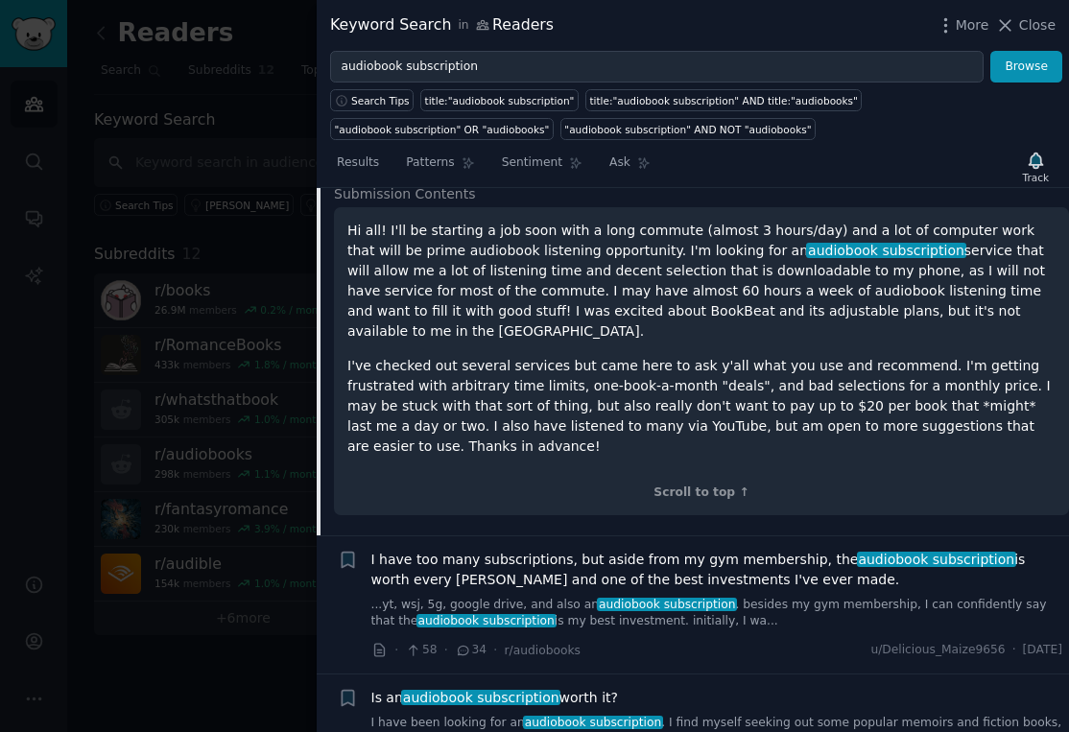
scroll to position [1360, 0]
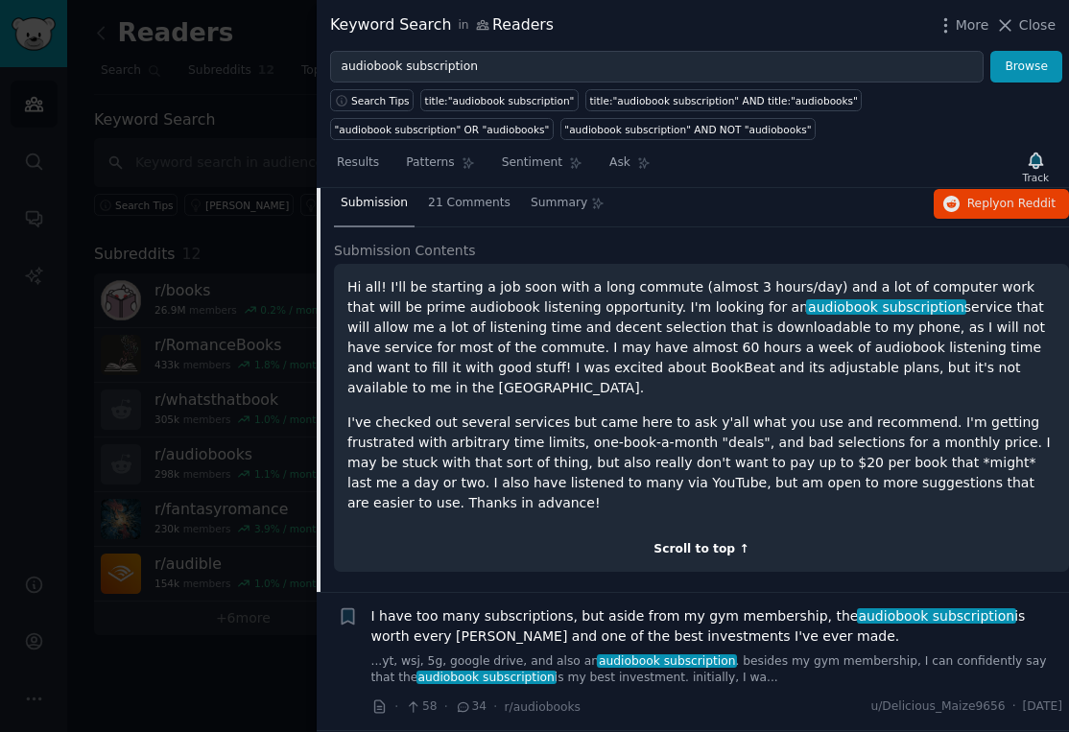
click at [716, 541] on div "Scroll to top ↑" at bounding box center [701, 549] width 708 height 17
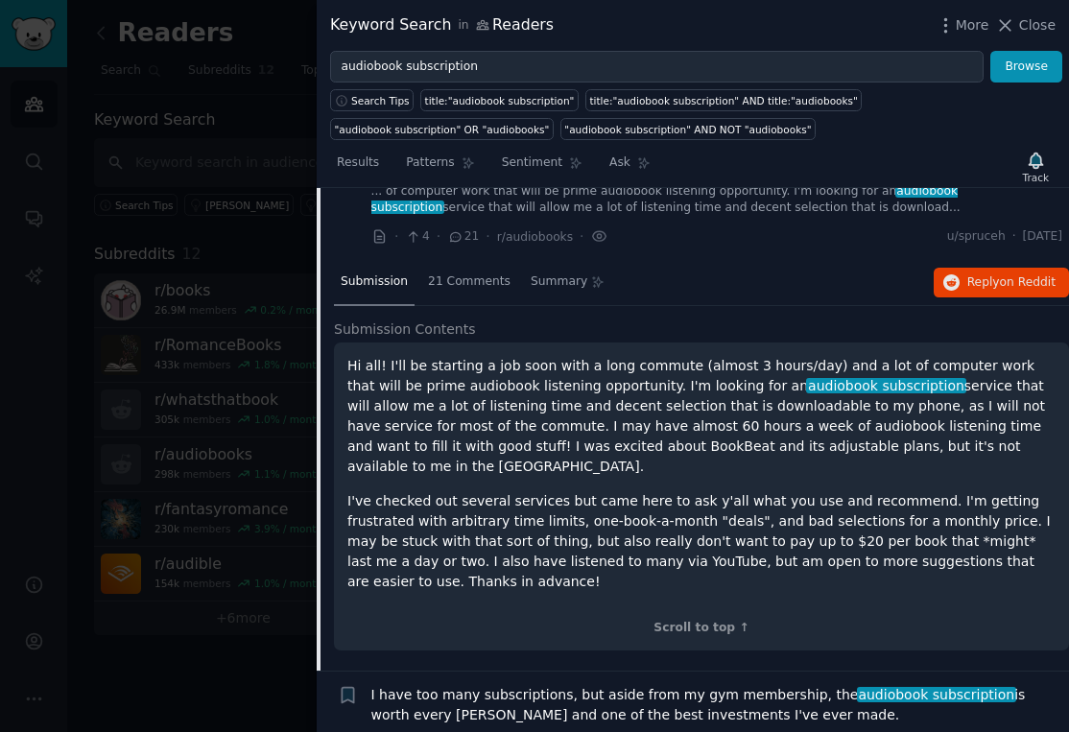
scroll to position [1282, 0]
click at [466, 273] on span "21 Comments" at bounding box center [469, 281] width 83 height 17
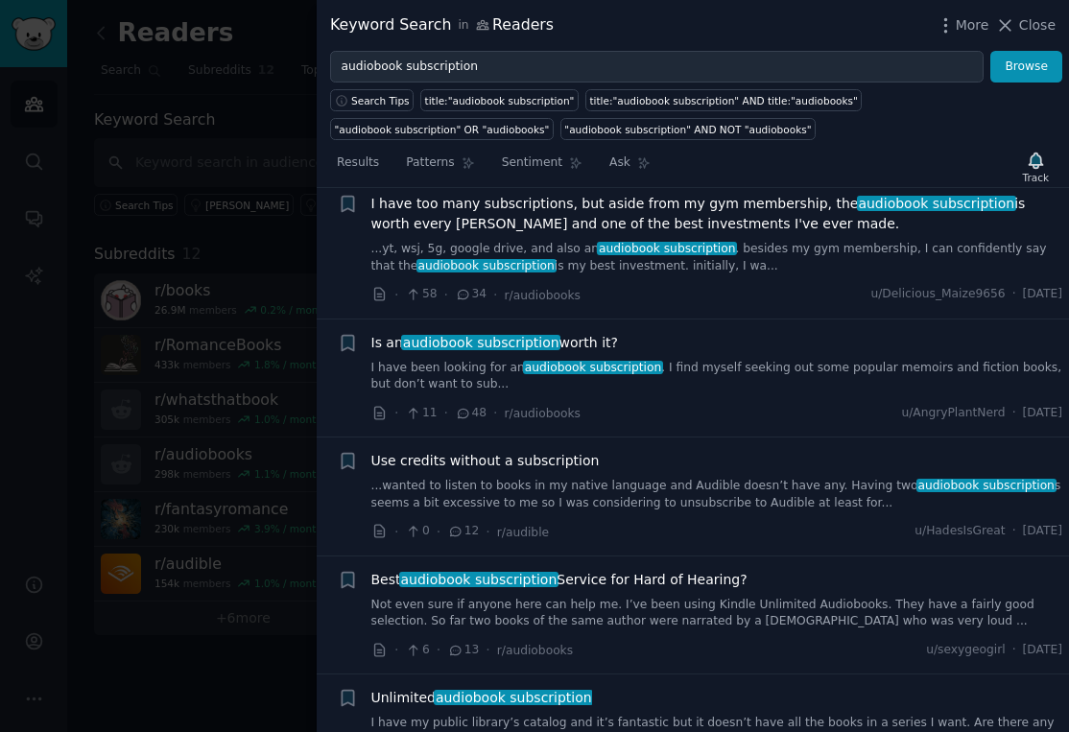
scroll to position [2617, 0]
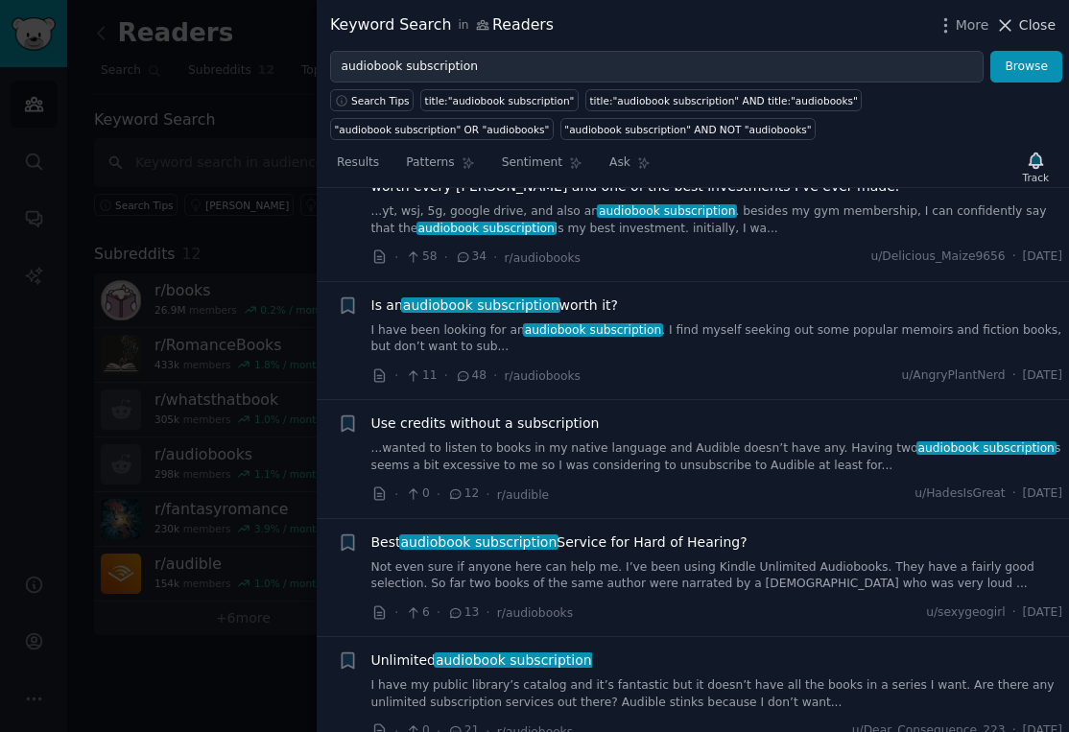
click at [1038, 33] on span "Close" at bounding box center [1037, 25] width 36 height 20
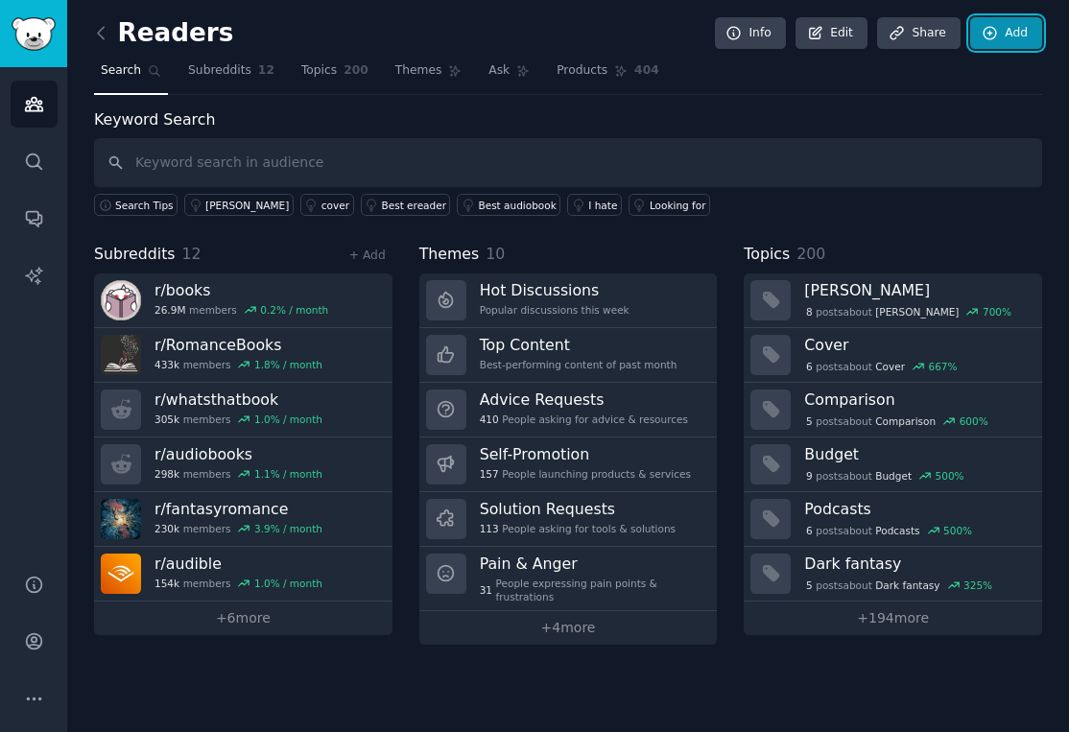
click at [991, 32] on icon at bounding box center [990, 33] width 12 height 12
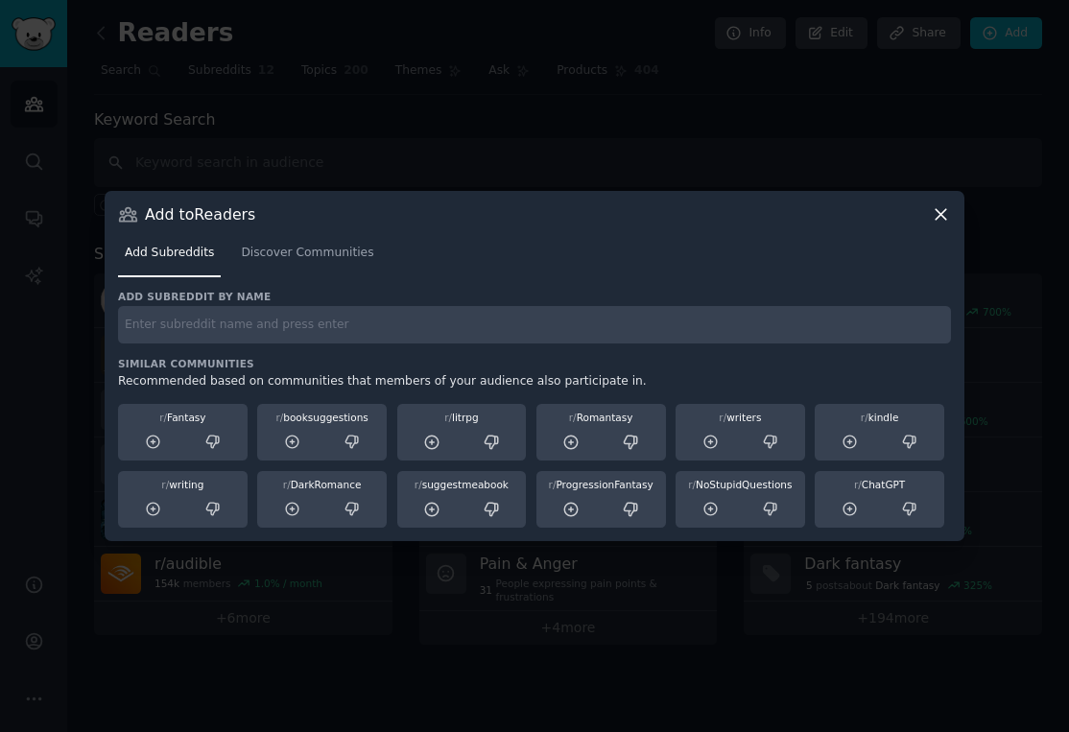
click at [951, 218] on div "Add to Readers Add Subreddits Discover Communities Add subreddit by name Simila…" at bounding box center [535, 366] width 860 height 350
click at [942, 208] on icon at bounding box center [941, 214] width 20 height 20
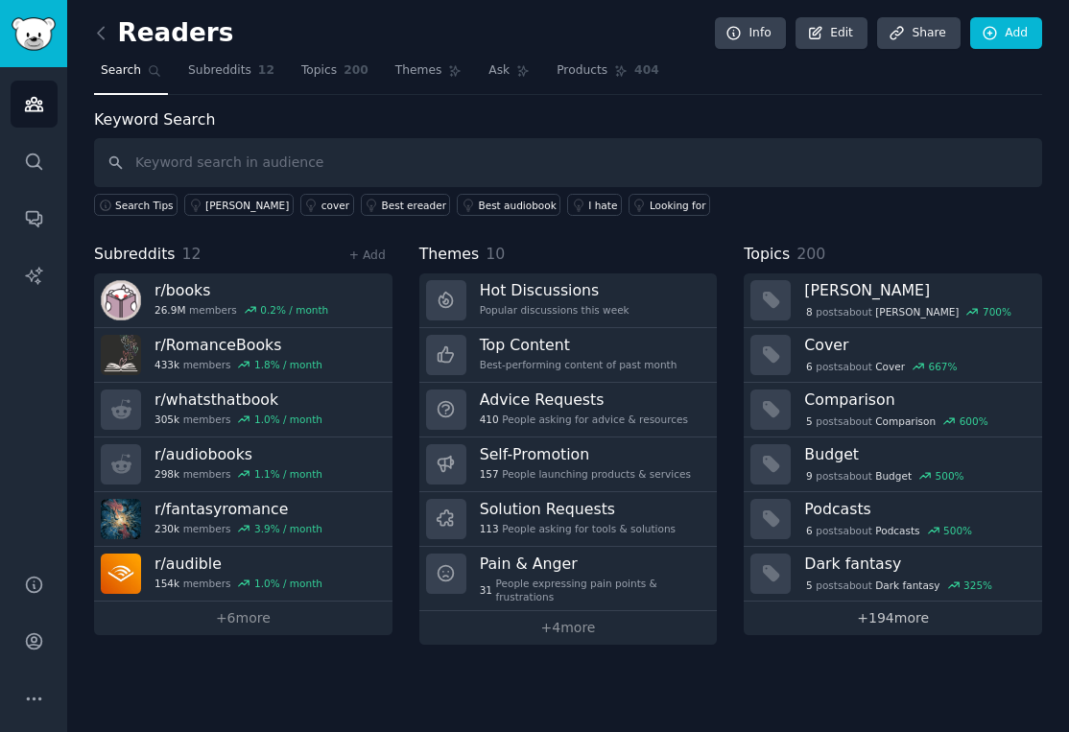
click at [890, 617] on link "+ 194 more" at bounding box center [893, 619] width 299 height 34
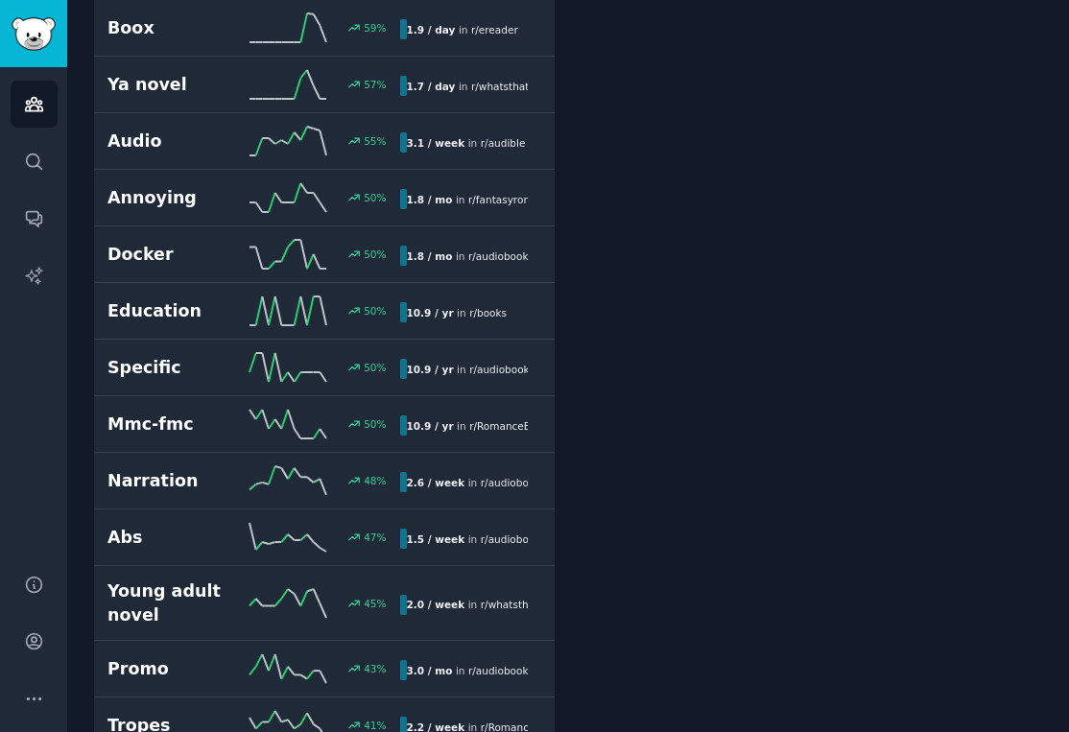
scroll to position [1715, 0]
